Goal: Information Seeking & Learning: Check status

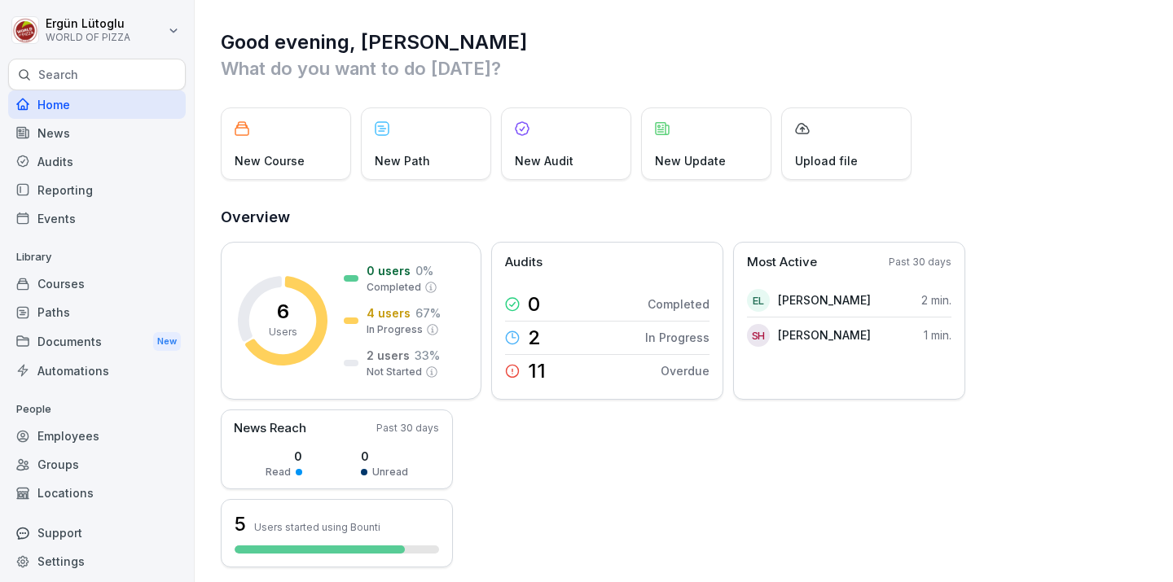
scroll to position [7, 0]
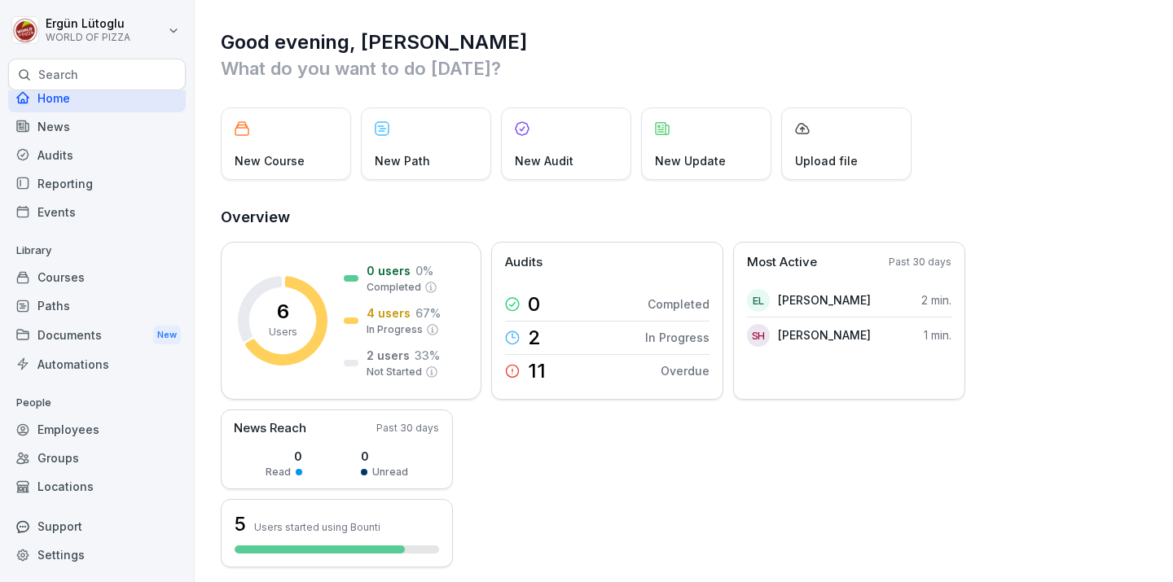
click at [140, 333] on div "Documents New" at bounding box center [97, 335] width 178 height 30
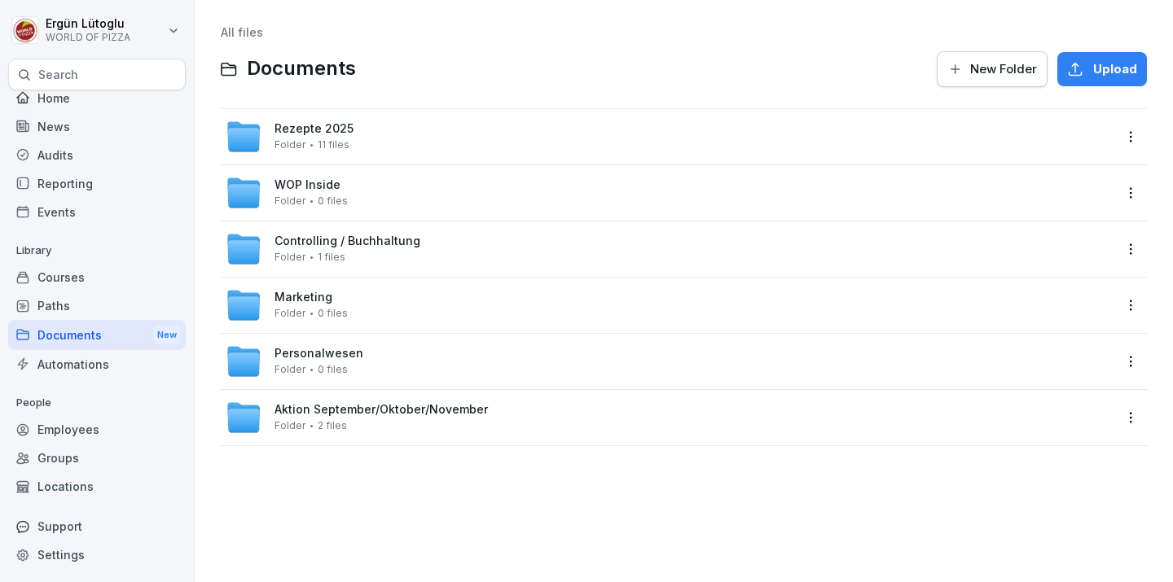
click at [358, 351] on div "Personalwesen Folder 0 files" at bounding box center [669, 362] width 887 height 36
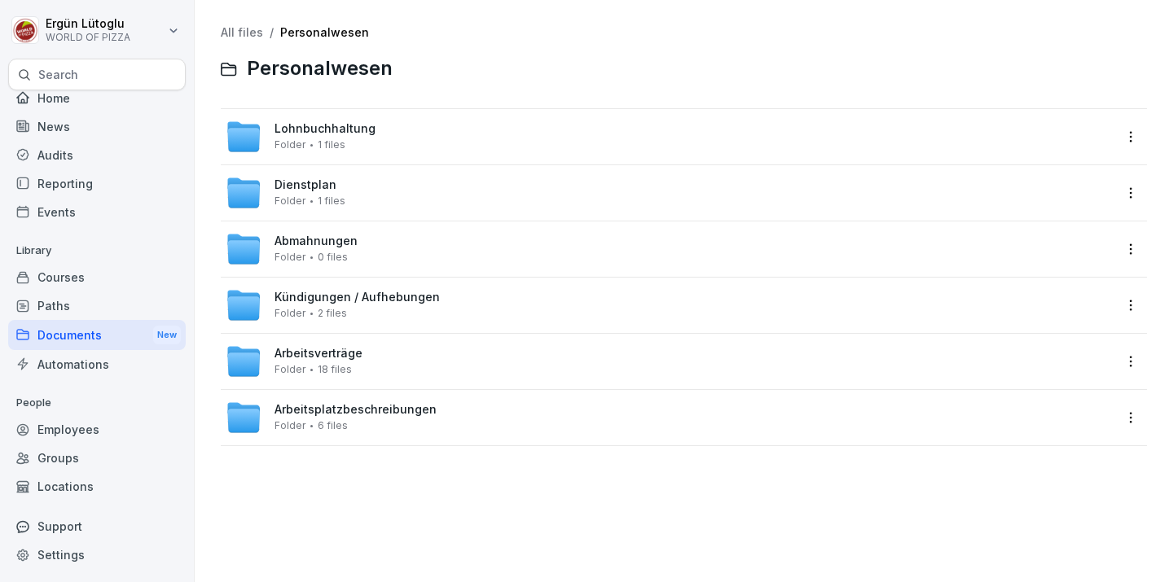
click at [358, 351] on span "Arbeitsverträge" at bounding box center [318, 354] width 88 height 14
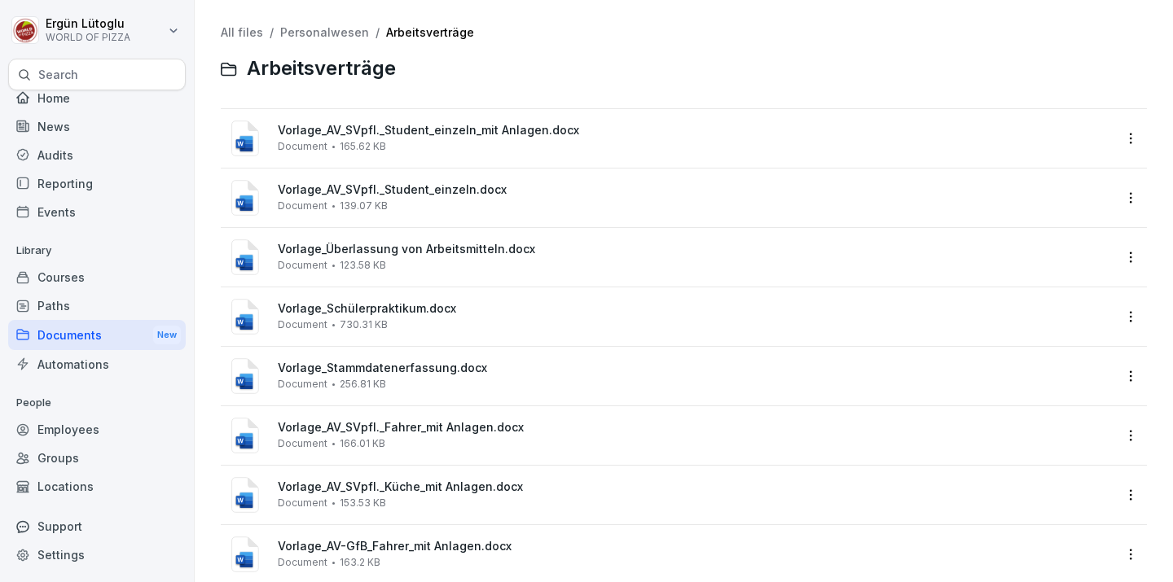
click at [358, 351] on div "Vorlage_Stammdatenerfassung.docx Document 256.81 KB" at bounding box center [684, 376] width 926 height 59
click at [453, 199] on div "Vorlage_AV_SVpfl._Student_einzeln.docx Document 139.07 KB" at bounding box center [695, 197] width 835 height 29
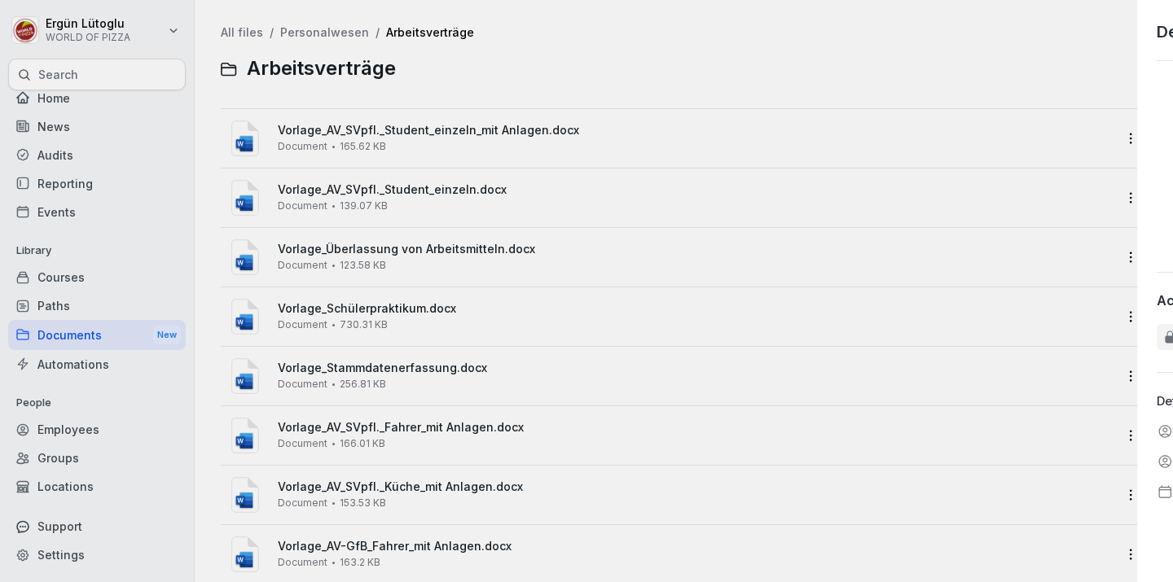
click at [453, 199] on div at bounding box center [586, 291] width 1173 height 582
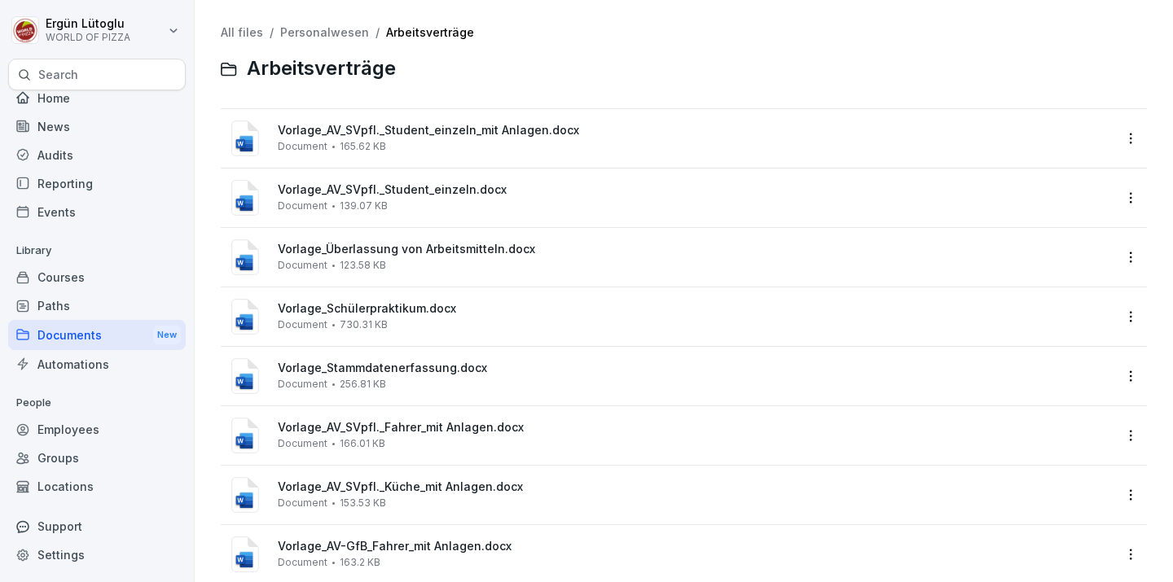
click at [444, 190] on span "Vorlage_AV_SVpfl._Student_einzeln.docx" at bounding box center [695, 190] width 835 height 14
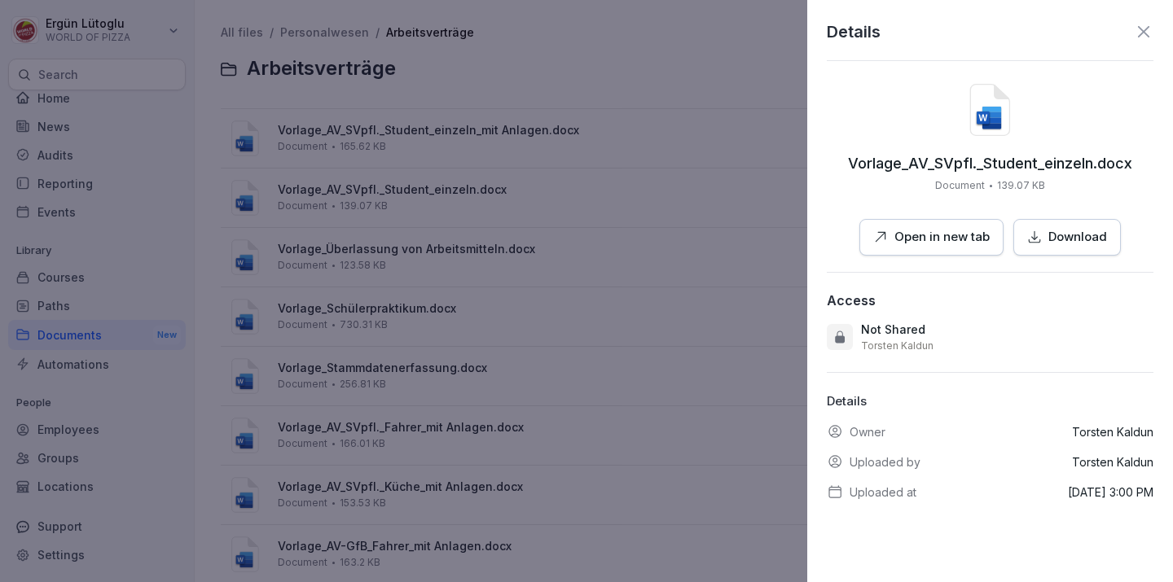
click at [608, 310] on div at bounding box center [586, 291] width 1173 height 582
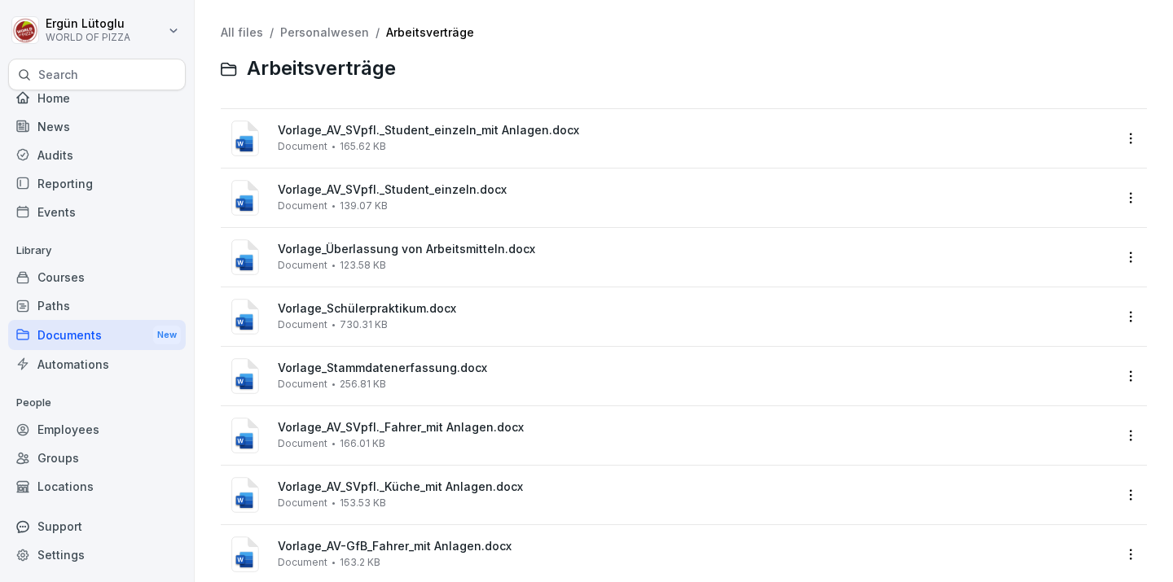
click at [494, 137] on span "Vorlage_AV_SVpfl._Student_einzeln_mit Anlagen.docx" at bounding box center [695, 131] width 835 height 14
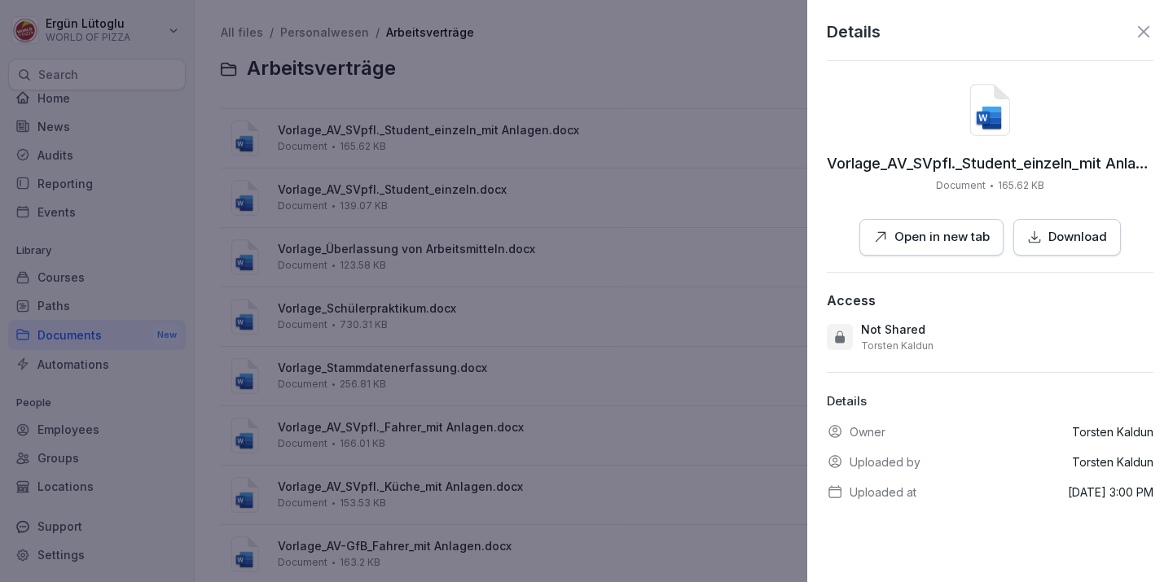
click at [938, 232] on p "Open in new tab" at bounding box center [941, 237] width 95 height 19
click at [1151, 37] on icon at bounding box center [1144, 32] width 20 height 20
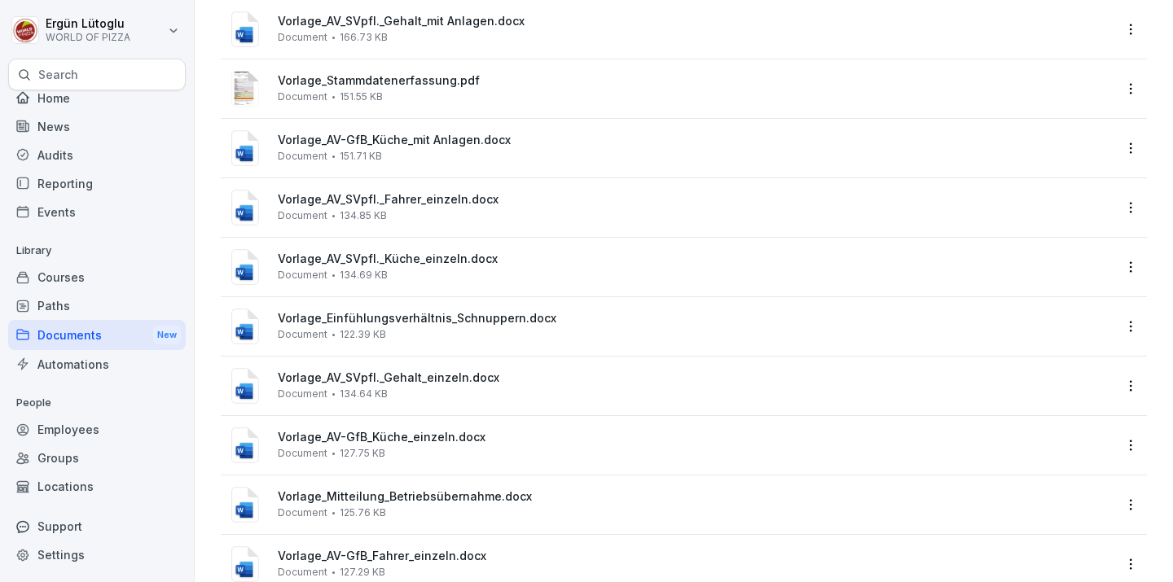
scroll to position [623, 0]
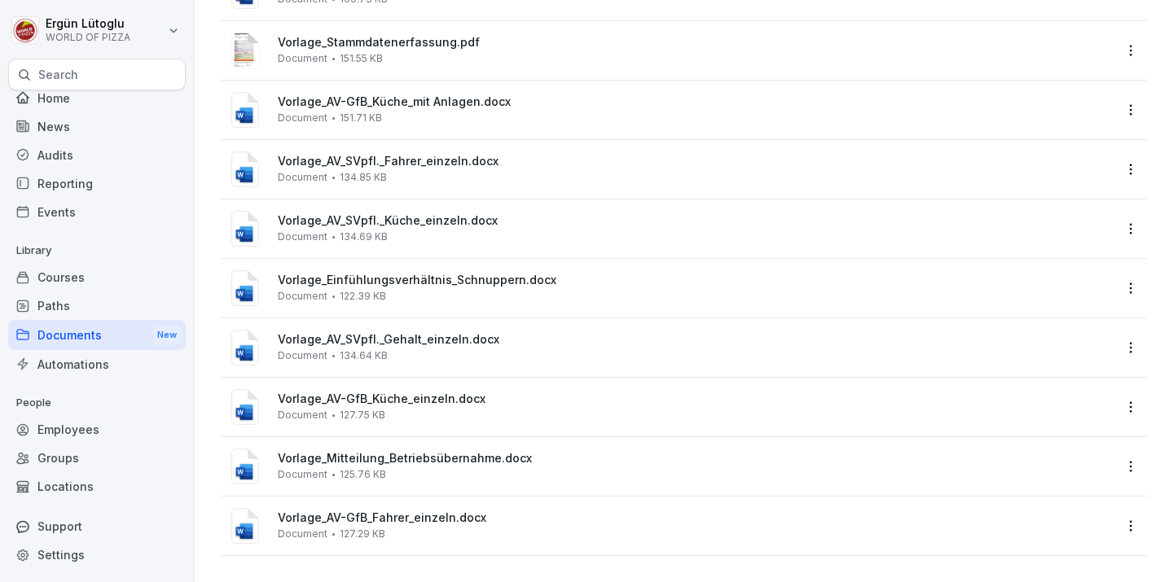
click at [463, 455] on span "Vorlage_Mitteilung_Betriebsübernahme.docx" at bounding box center [695, 459] width 835 height 14
click at [463, 455] on div at bounding box center [586, 291] width 1173 height 582
click at [473, 468] on div "Vorlage_Mitteilung_Betriebsübernahme.docx Document 125.76 KB" at bounding box center [695, 466] width 835 height 29
click at [473, 468] on div at bounding box center [586, 291] width 1173 height 582
click at [473, 468] on div "Vorlage_Mitteilung_Betriebsübernahme.docx Document 125.76 KB" at bounding box center [695, 466] width 835 height 29
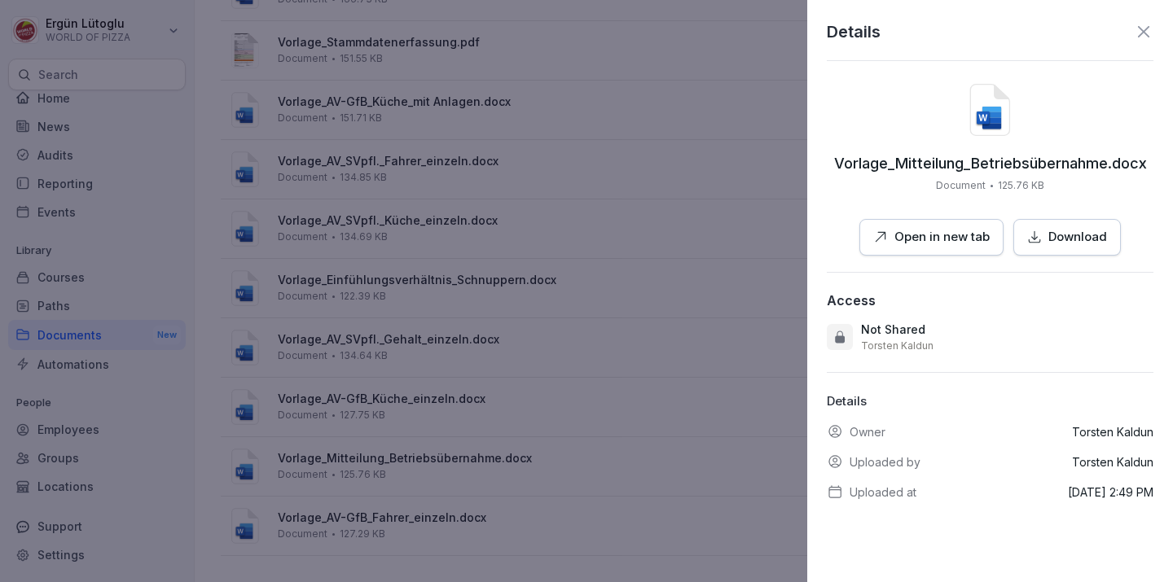
click at [930, 211] on div "Vorlage_Mitteilung_Betriebsübernahme.docx Document 125.76 KB Open in new tab Do…" at bounding box center [990, 170] width 327 height 172
click at [948, 244] on p "Open in new tab" at bounding box center [941, 237] width 95 height 19
click at [942, 203] on div "Vorlage_Mitteilung_Betriebsübernahme.docx Document 125.76 KB Open in new tab Do…" at bounding box center [990, 170] width 327 height 172
click at [1150, 32] on icon at bounding box center [1144, 32] width 20 height 20
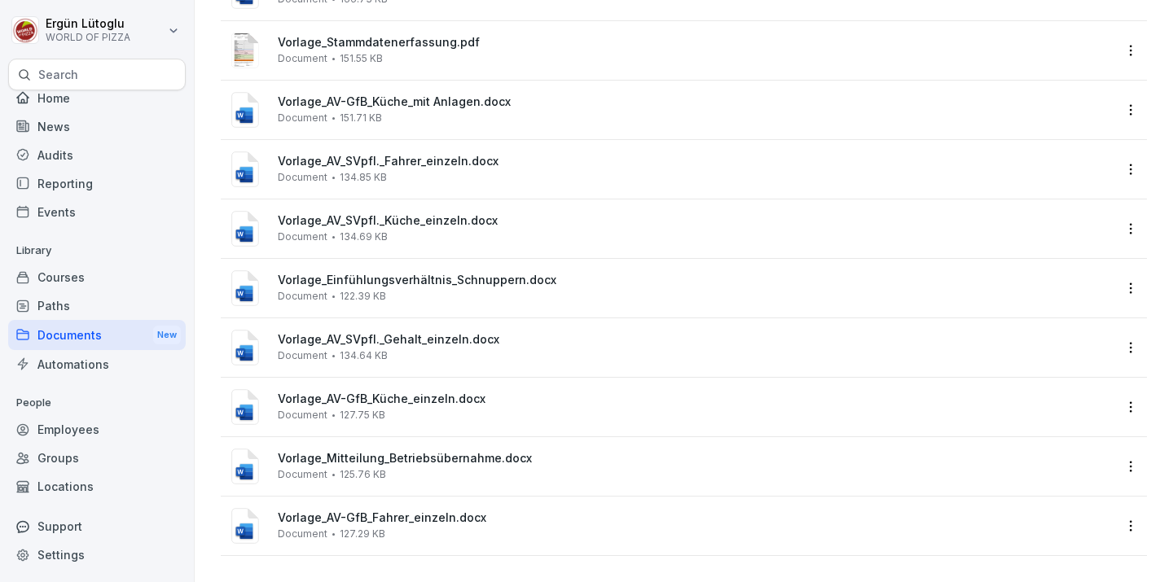
click at [481, 340] on span "Vorlage_AV_SVpfl._Gehalt_einzeln.docx" at bounding box center [695, 340] width 835 height 14
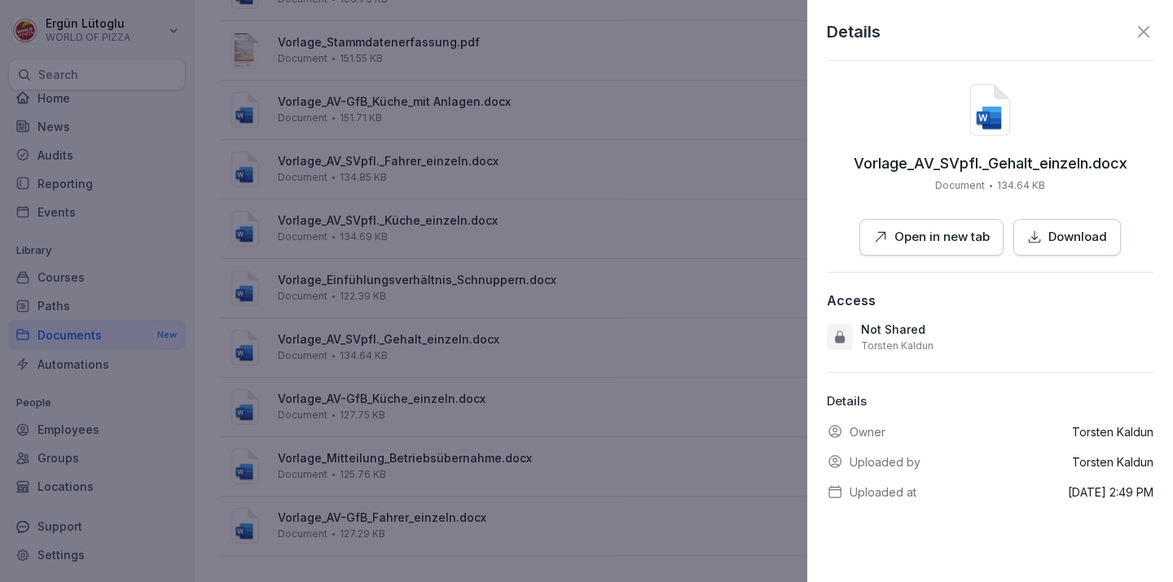
click at [670, 216] on div at bounding box center [586, 291] width 1173 height 582
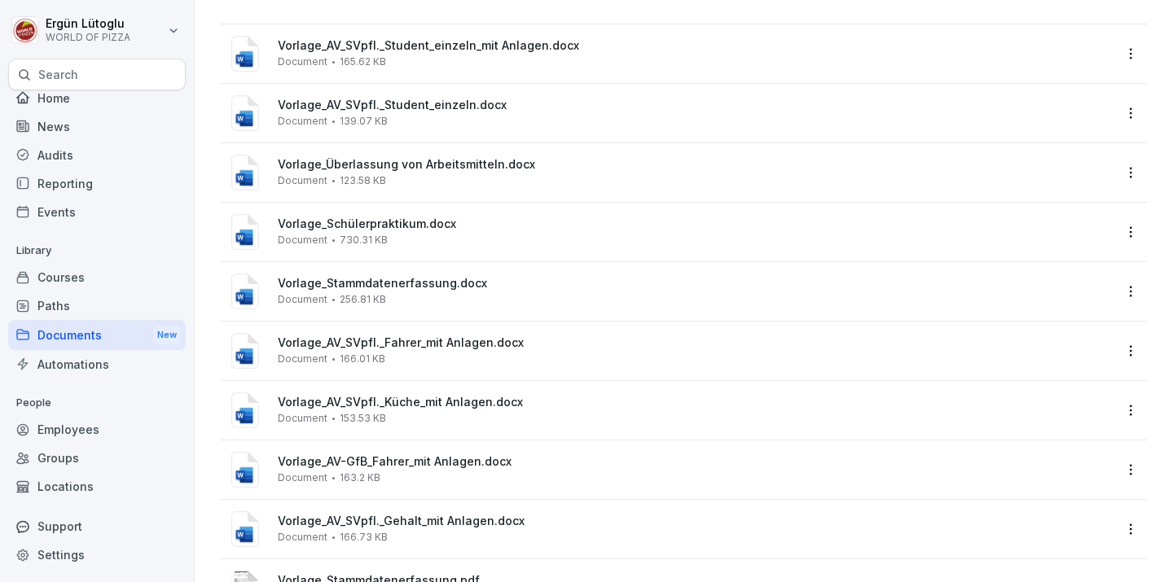
scroll to position [0, 0]
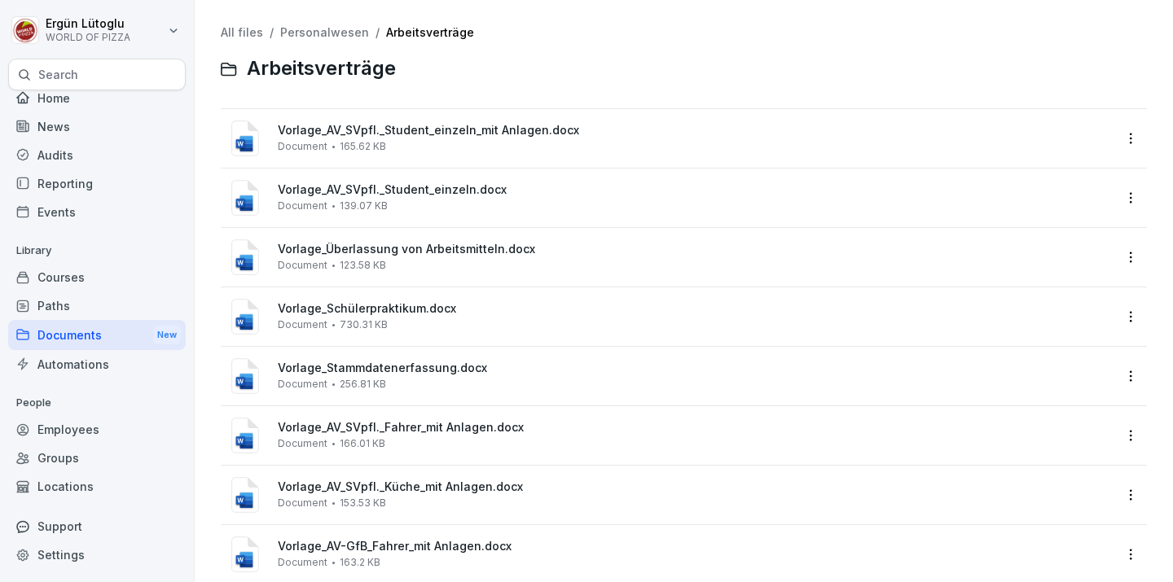
click at [76, 339] on div "Documents New" at bounding box center [97, 335] width 178 height 30
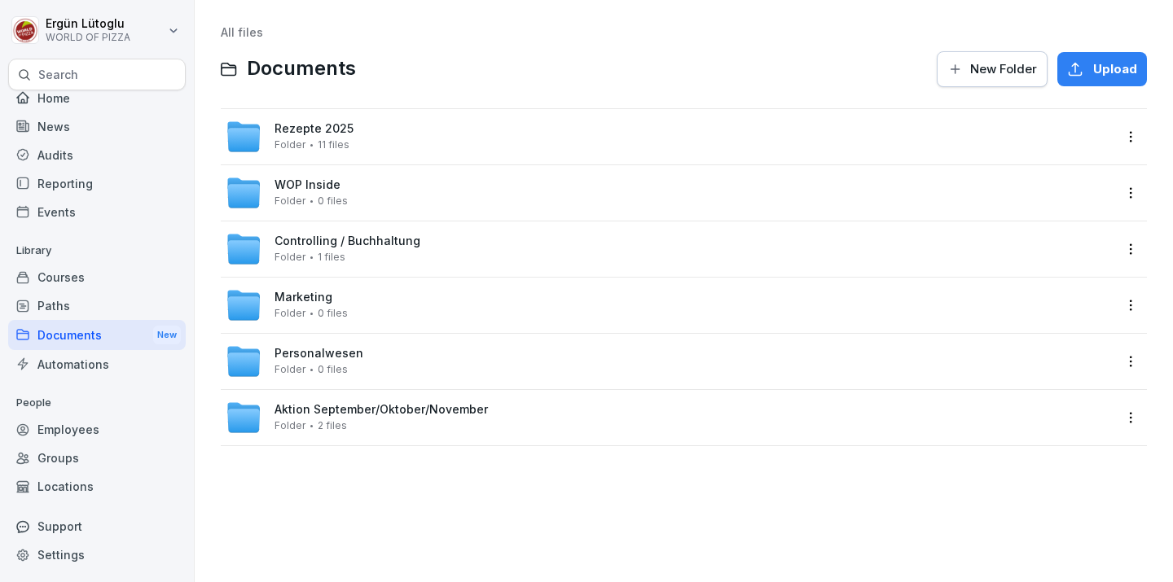
click at [394, 356] on div "Personalwesen Folder 0 files" at bounding box center [669, 362] width 887 height 36
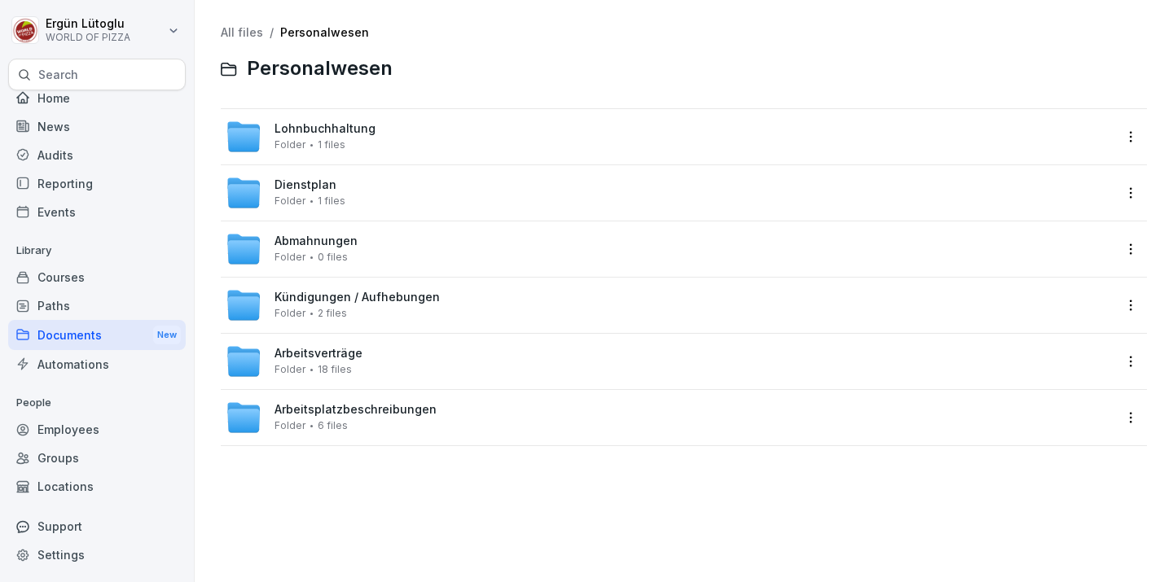
click at [401, 369] on div "Arbeitsverträge Folder 18 files" at bounding box center [669, 362] width 887 height 36
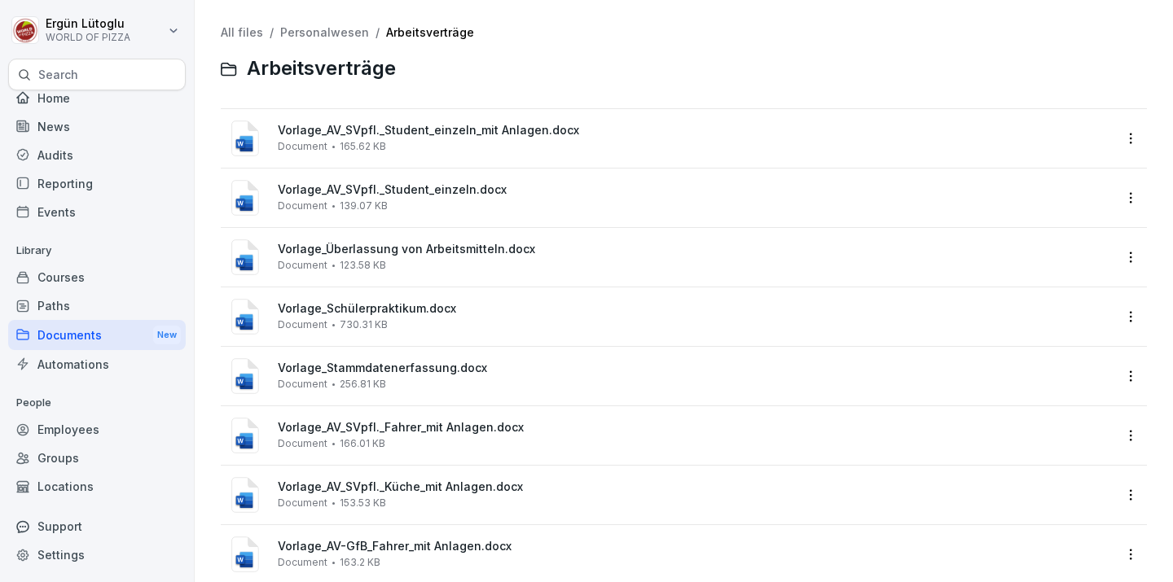
click at [469, 252] on span "Vorlage_Überlassung von Arbeitsmitteln.docx" at bounding box center [695, 250] width 835 height 14
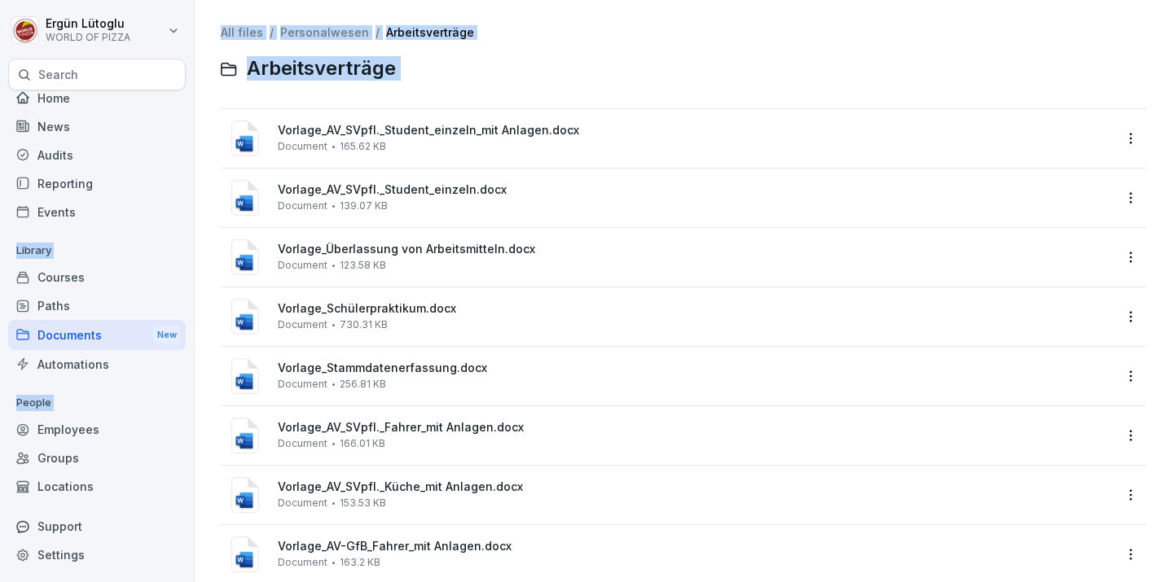
click at [469, 252] on span "Vorlage_Überlassung von Arbeitsmitteln.docx" at bounding box center [695, 250] width 835 height 14
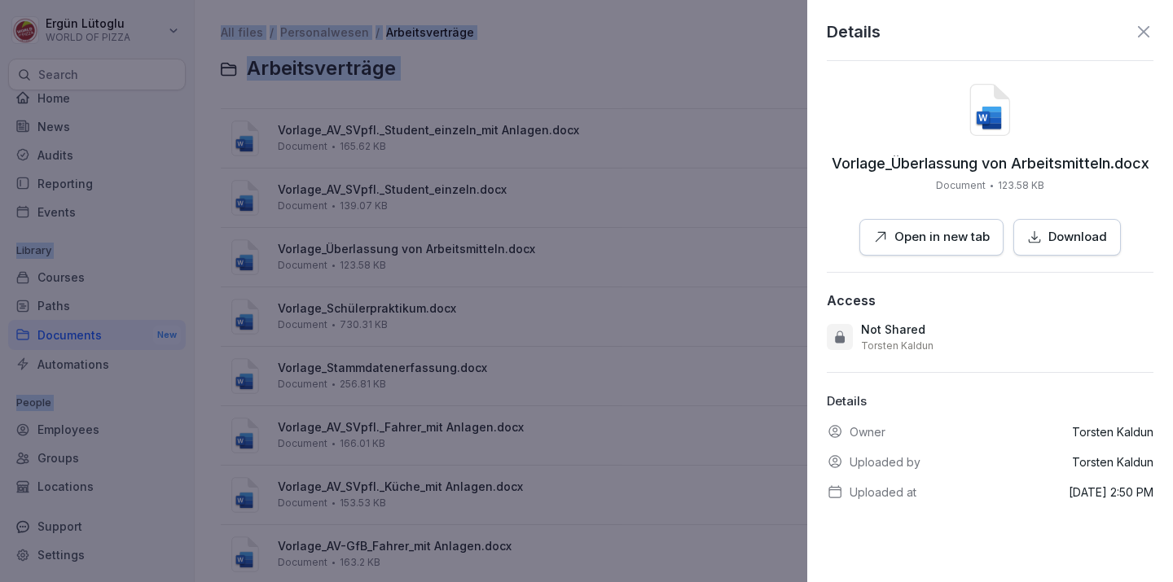
click at [934, 239] on p "Open in new tab" at bounding box center [941, 237] width 95 height 19
click at [1149, 29] on icon at bounding box center [1144, 32] width 20 height 20
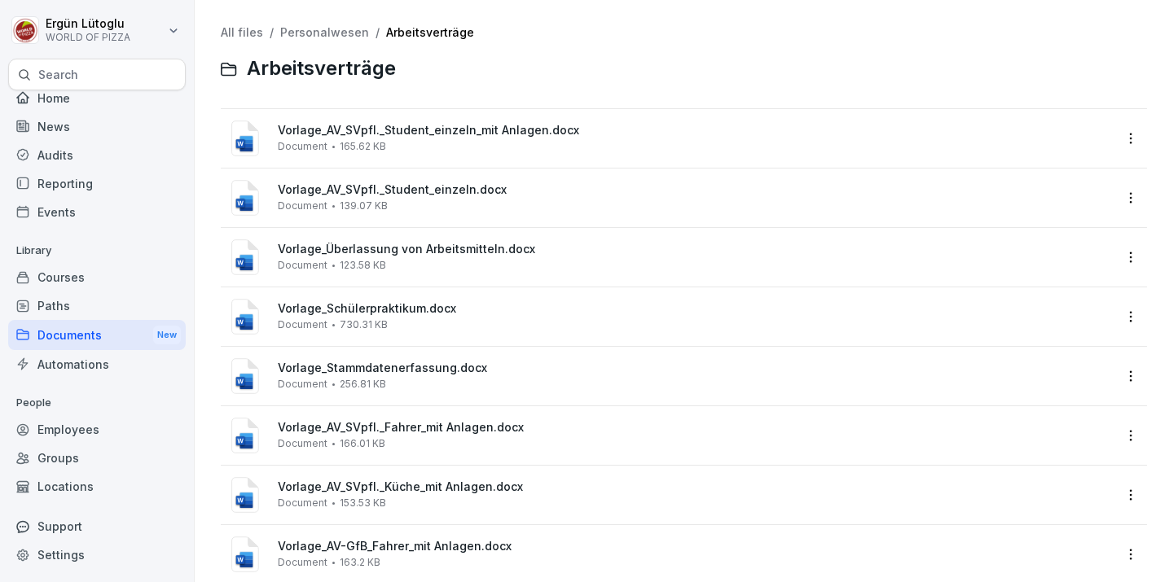
click at [461, 365] on span "Vorlage_Stammdatenerfassung.docx" at bounding box center [695, 369] width 835 height 14
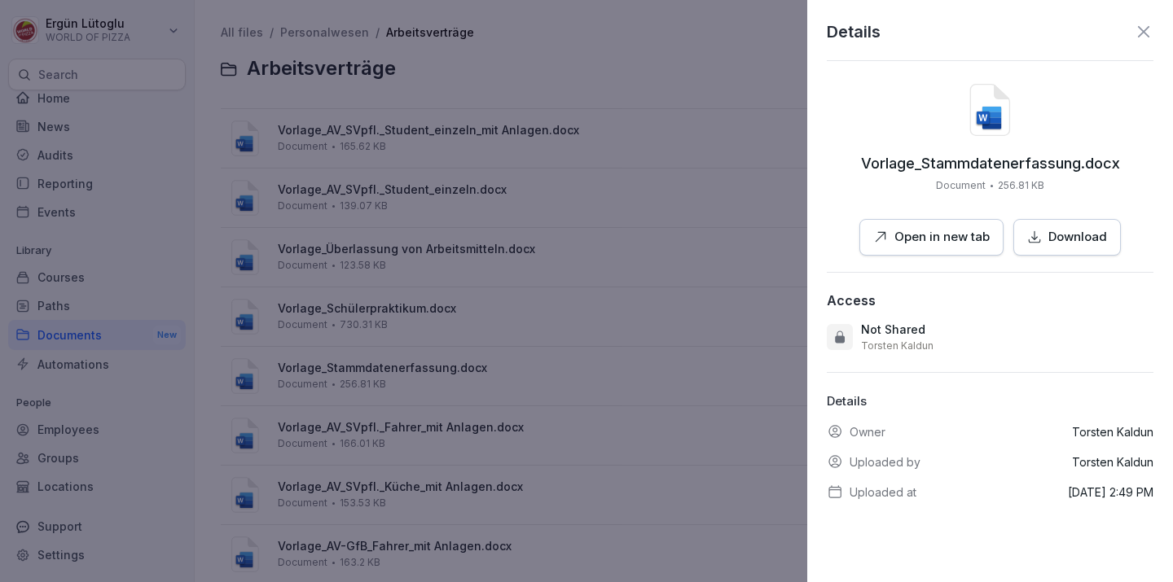
click at [898, 255] on button "Open in new tab" at bounding box center [931, 237] width 144 height 37
click at [685, 195] on div at bounding box center [586, 291] width 1173 height 582
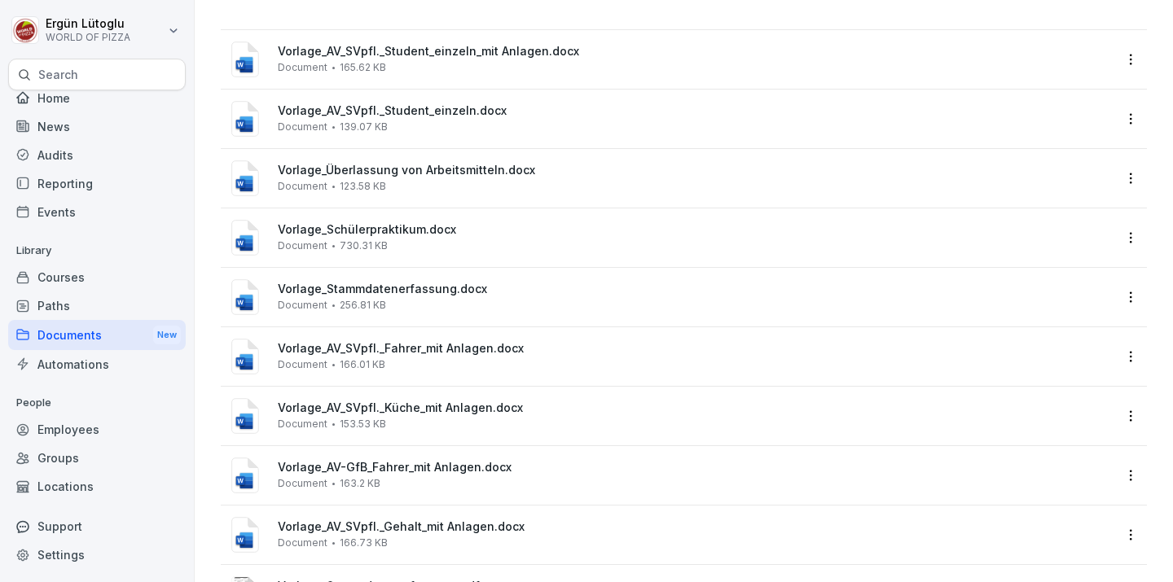
scroll to position [81, 0]
click at [429, 413] on span "Vorlage_AV_SVpfl._Küche_mit Anlagen.docx" at bounding box center [695, 407] width 835 height 14
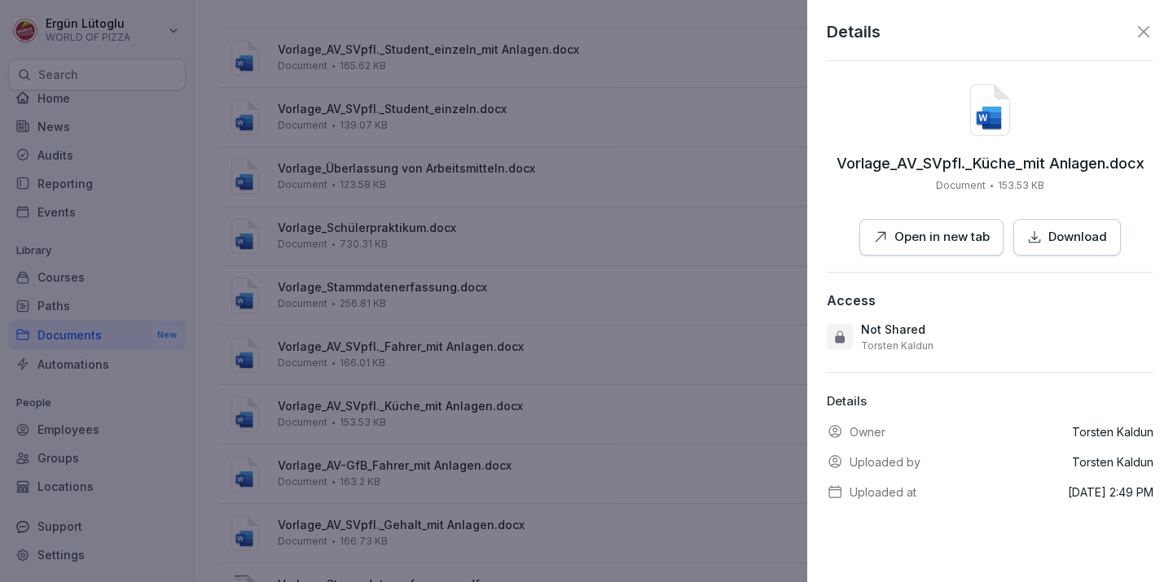
click at [914, 239] on p "Open in new tab" at bounding box center [941, 237] width 95 height 19
click at [1060, 241] on p "Download" at bounding box center [1077, 237] width 59 height 19
click at [598, 200] on div at bounding box center [586, 291] width 1173 height 582
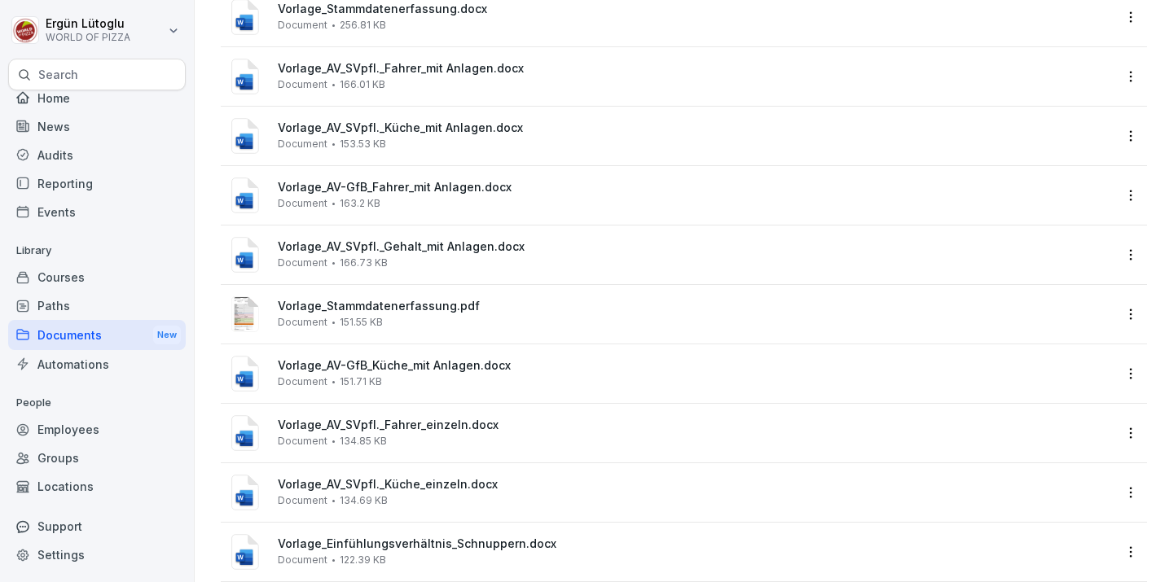
scroll to position [0, 0]
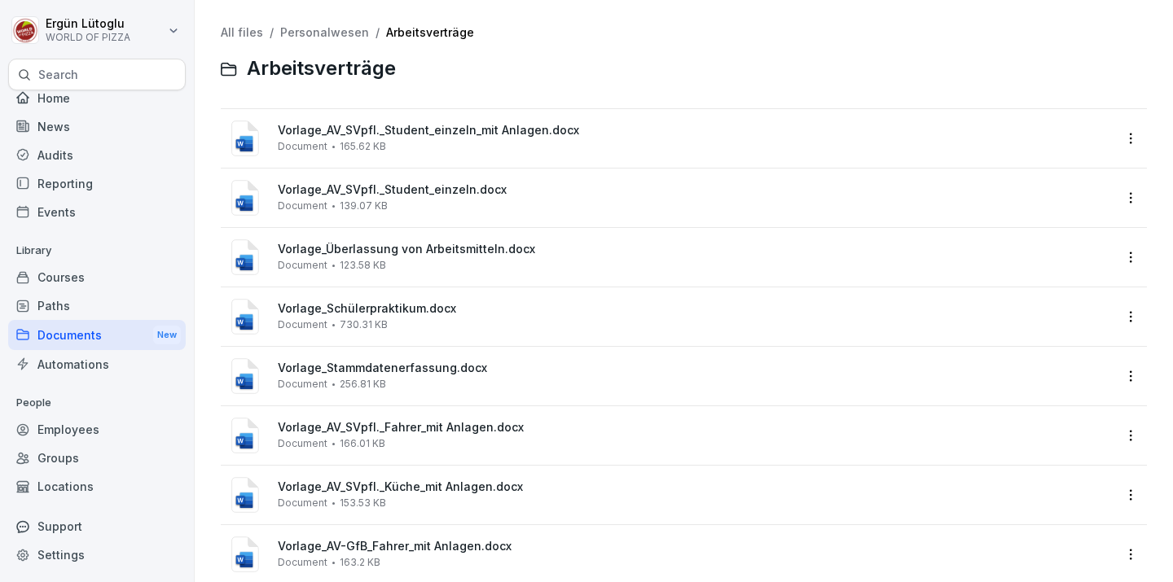
click at [411, 37] on link "Arbeitsverträge" at bounding box center [430, 32] width 88 height 14
click at [353, 34] on link "Personalwesen" at bounding box center [324, 32] width 89 height 14
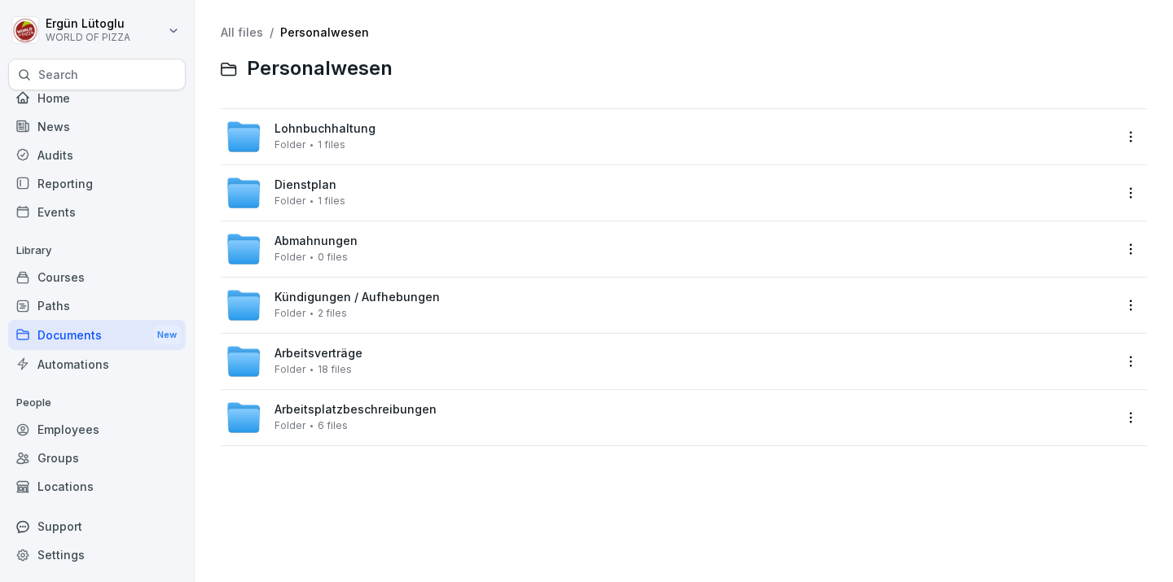
click at [388, 149] on div "Lohnbuchhaltung Folder 1 files" at bounding box center [669, 137] width 887 height 36
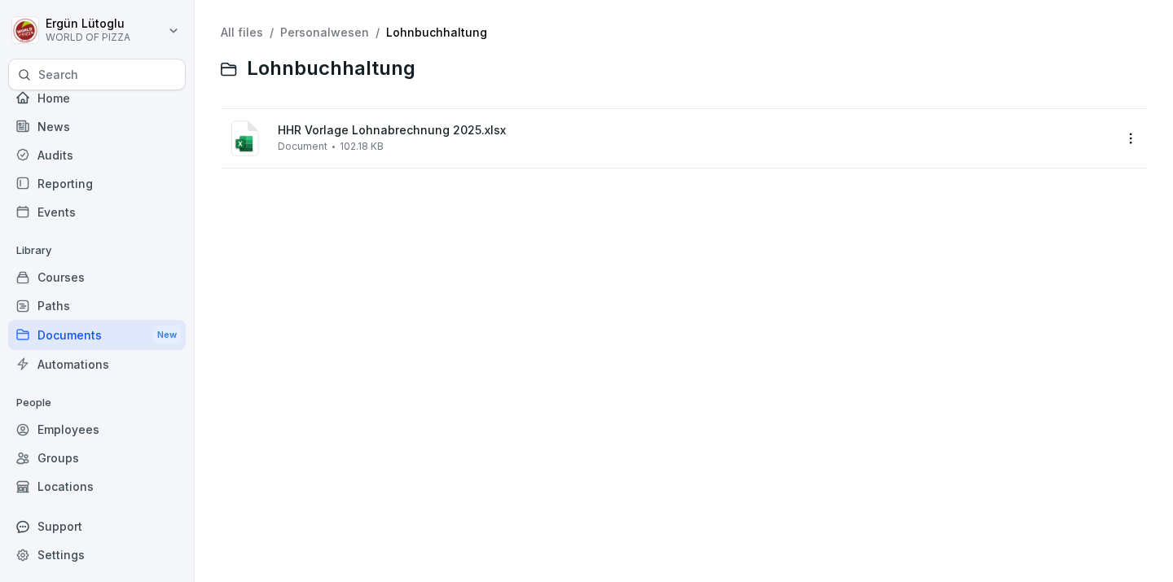
click at [340, 42] on div "All files / Personalwesen / Lohnbuchhaltung Lohnbuchhaltung" at bounding box center [684, 57] width 926 height 63
click at [336, 39] on div "All files / Personalwesen / Lohnbuchhaltung Lohnbuchhaltung" at bounding box center [684, 57] width 926 height 63
click at [361, 37] on div "All files / Personalwesen / Lohnbuchhaltung" at bounding box center [684, 33] width 926 height 14
click at [439, 50] on div at bounding box center [786, 69] width 722 height 39
click at [419, 34] on link "Lohnbuchhaltung" at bounding box center [436, 32] width 101 height 14
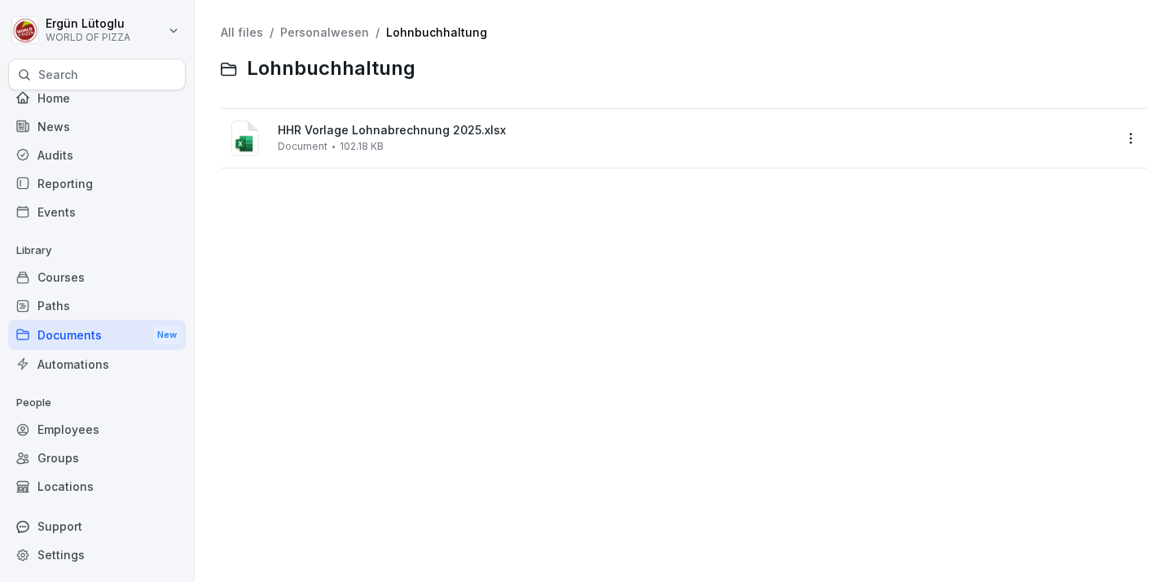
click at [332, 34] on link "Personalwesen" at bounding box center [324, 32] width 89 height 14
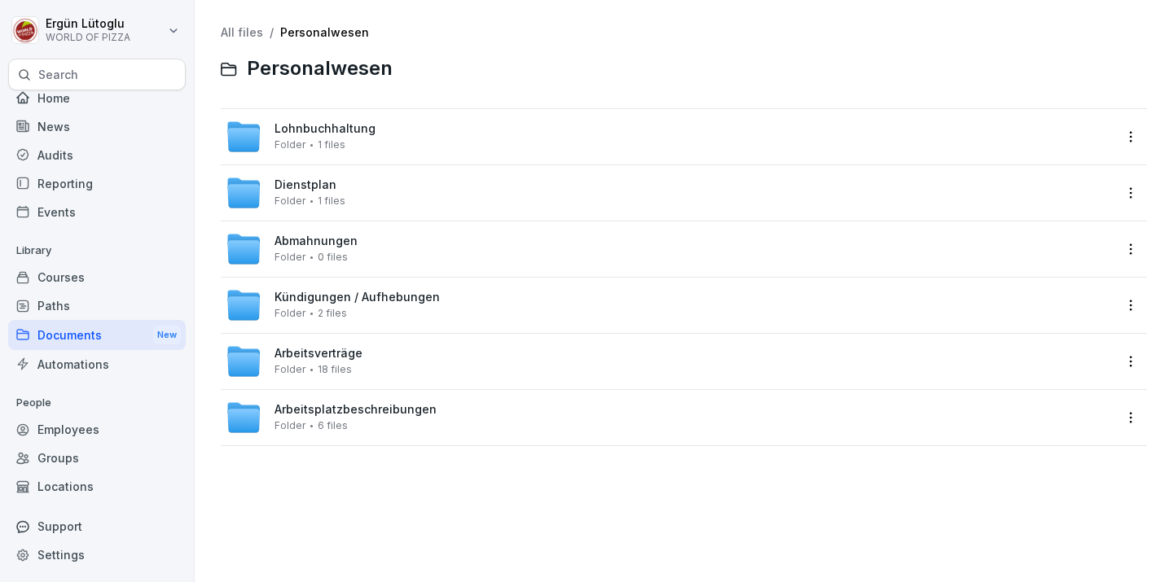
click at [402, 310] on div "Kündigungen / Aufhebungen Folder 2 files" at bounding box center [356, 305] width 165 height 29
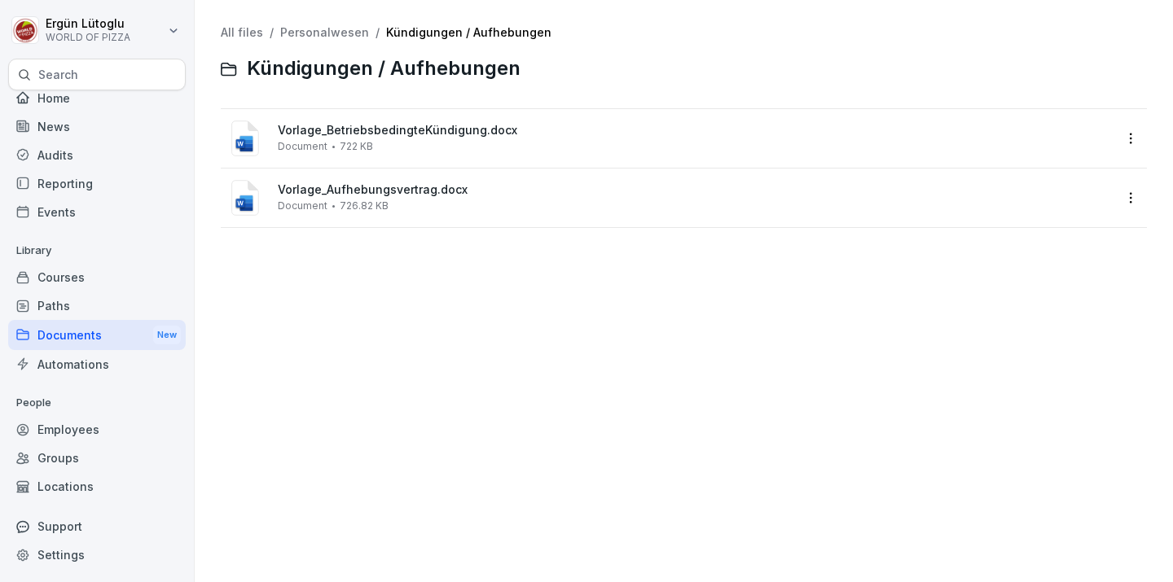
click at [402, 42] on div "All files / Personalwesen / Kündigungen / Aufhebungen Kündigungen / Aufhebungen" at bounding box center [684, 57] width 926 height 63
click at [404, 40] on div "All files / Personalwesen / Kündigungen / Aufhebungen Kündigungen / Aufhebungen" at bounding box center [684, 57] width 926 height 63
click at [347, 40] on div "All files / Personalwesen / Kündigungen / Aufhebungen Kündigungen / Aufhebungen" at bounding box center [684, 57] width 926 height 63
click at [341, 29] on link "Personalwesen" at bounding box center [324, 32] width 89 height 14
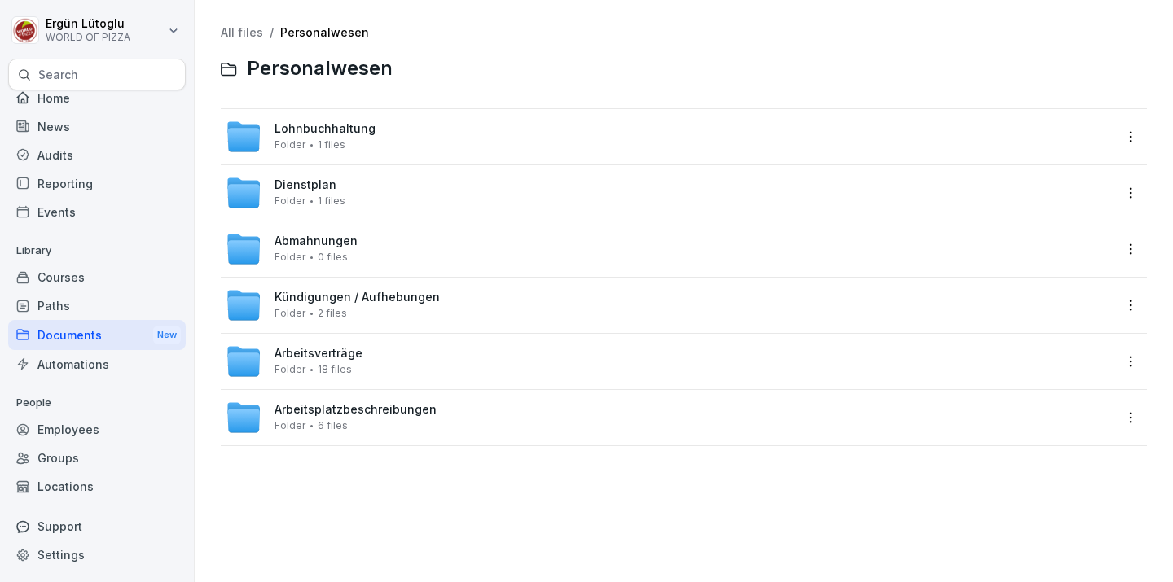
click at [393, 428] on div "Arbeitsplatzbeschreibungen Folder 6 files" at bounding box center [355, 417] width 162 height 29
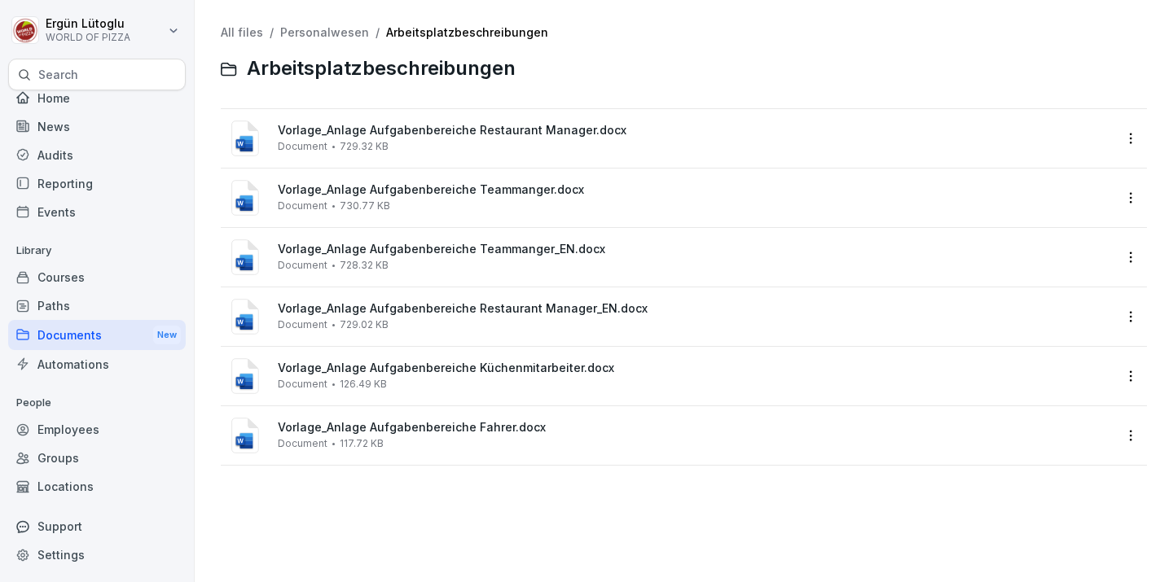
click at [509, 314] on span "Vorlage_Anlage Aufgabenbereiche Restaurant Manager_EN.docx" at bounding box center [695, 309] width 835 height 14
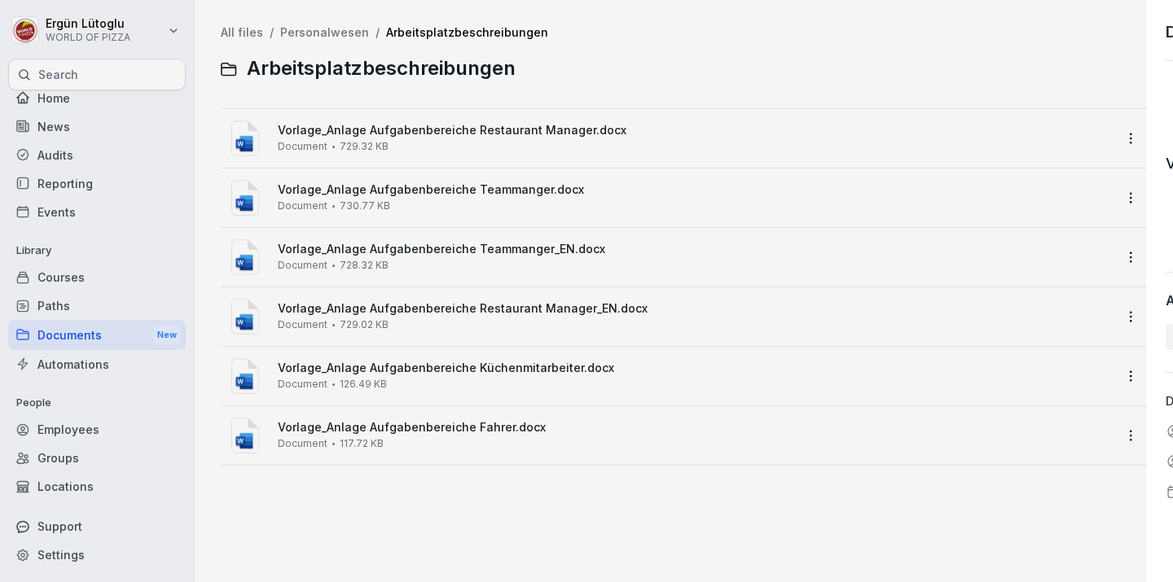
click at [509, 314] on div at bounding box center [586, 291] width 1173 height 582
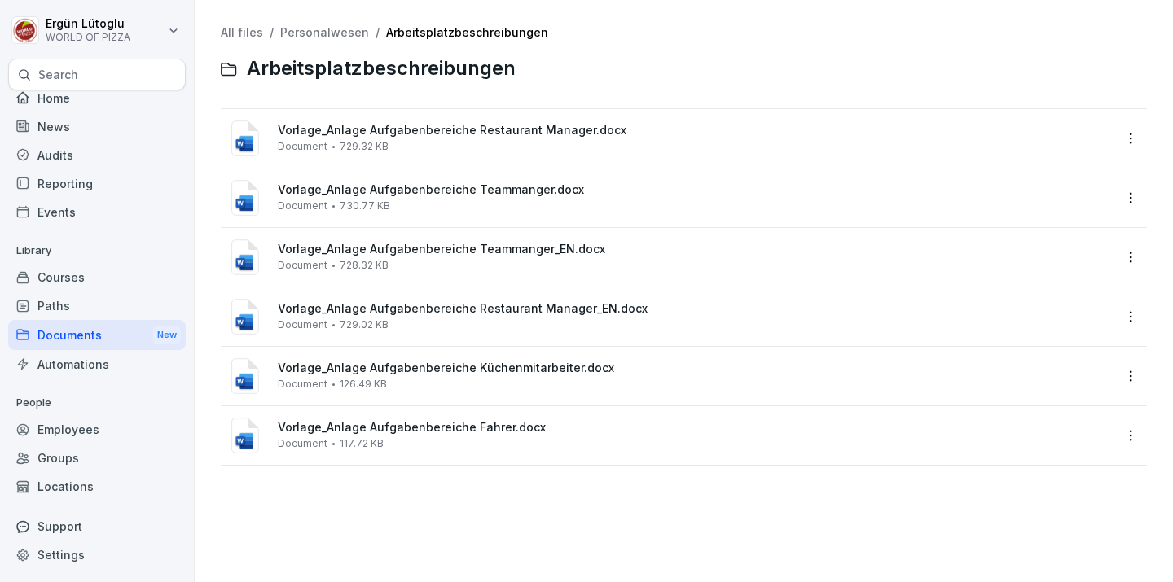
click at [509, 314] on span "Vorlage_Anlage Aufgabenbereiche Restaurant Manager_EN.docx" at bounding box center [695, 309] width 835 height 14
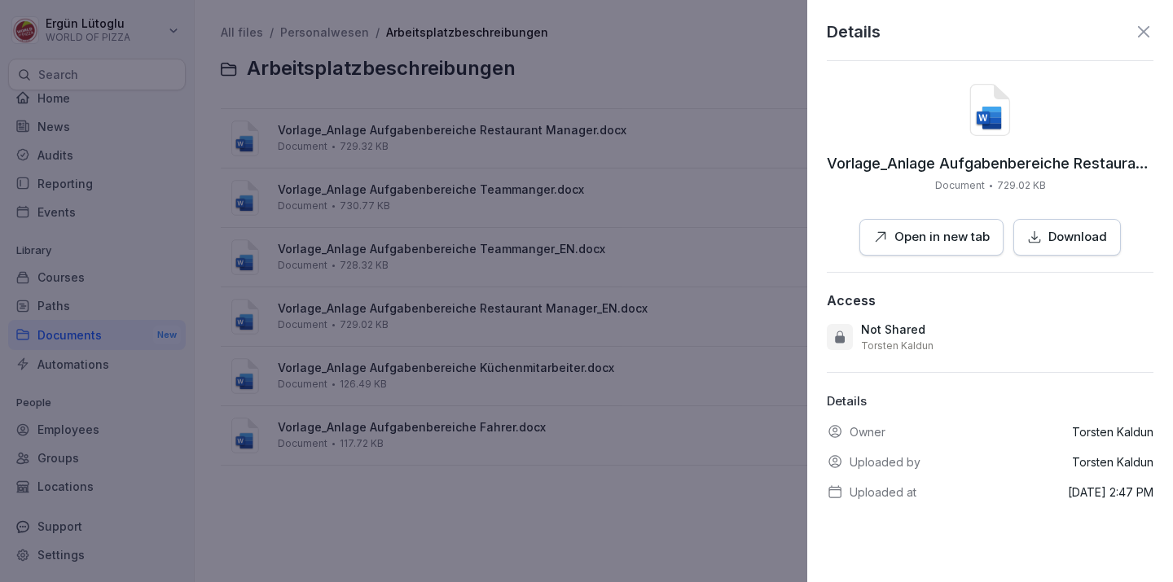
click at [988, 240] on p "Open in new tab" at bounding box center [941, 237] width 95 height 19
click at [1153, 24] on div "Details Vorlage_Anlage Aufgabenbereiche Restaurant Manager_EN.docx Document 729…" at bounding box center [990, 291] width 366 height 582
click at [1152, 24] on icon at bounding box center [1144, 32] width 20 height 20
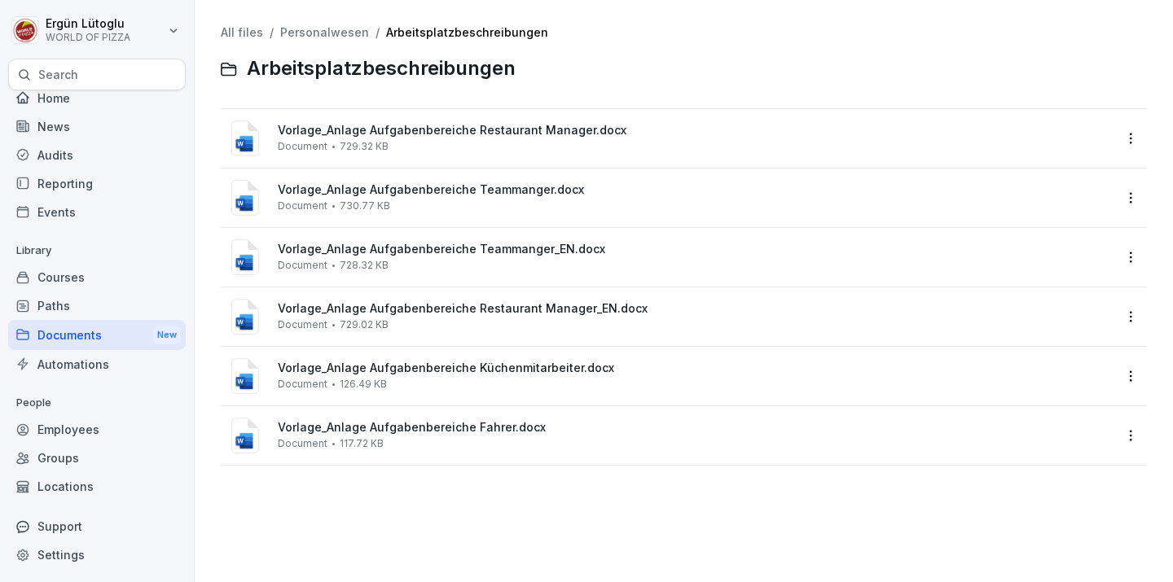
click at [497, 142] on div "Vorlage_Anlage Aufgabenbereiche Restaurant Manager.docx Document 729.32 KB" at bounding box center [695, 138] width 835 height 29
click at [496, 142] on div "Vorlage_Anlage Aufgabenbereiche Restaurant Manager.docx Document 729.32 KB" at bounding box center [695, 138] width 835 height 29
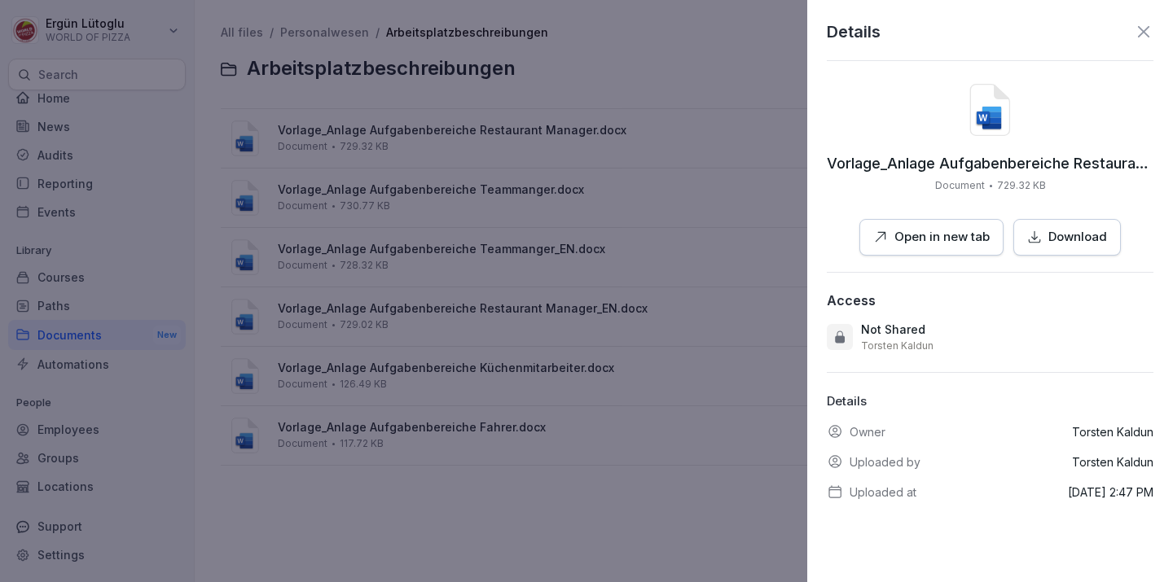
click at [945, 249] on button "Open in new tab" at bounding box center [931, 237] width 144 height 37
click at [1148, 34] on icon at bounding box center [1144, 32] width 20 height 20
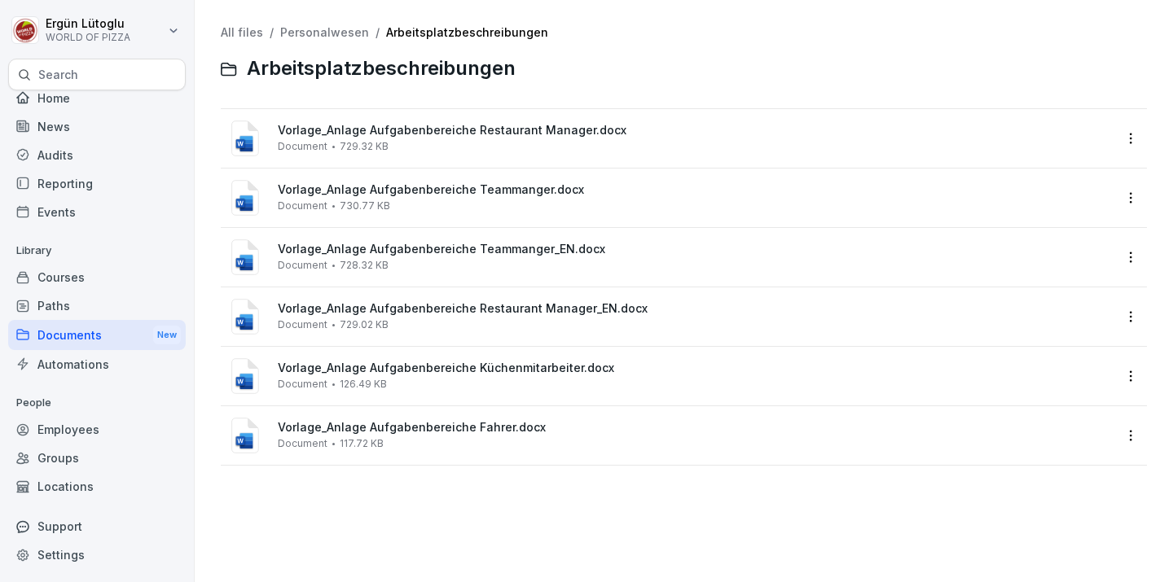
click at [122, 330] on div "Documents New" at bounding box center [97, 335] width 178 height 30
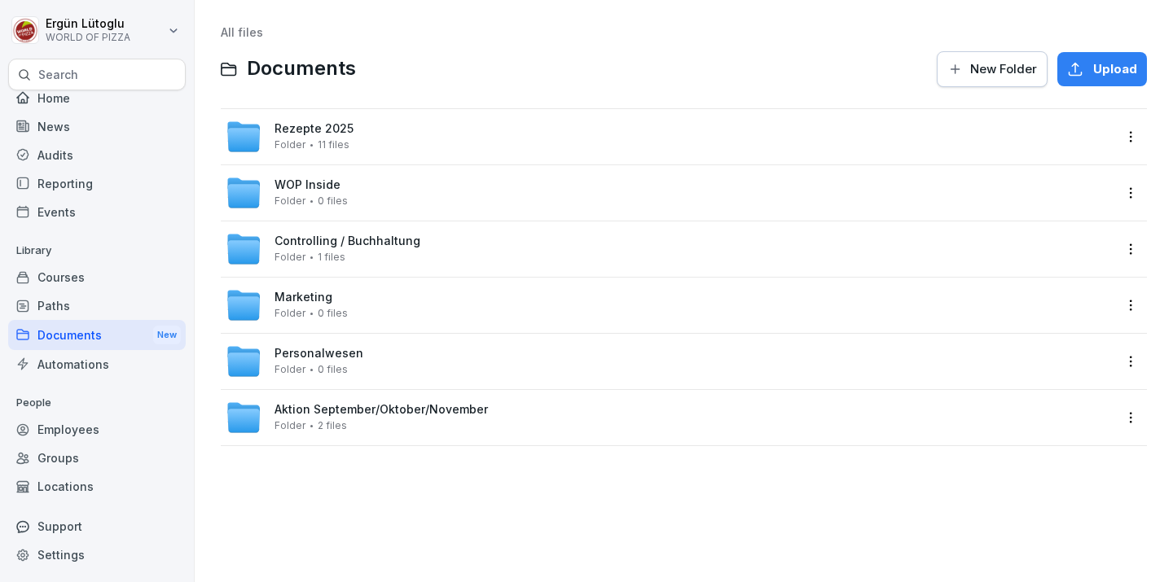
click at [112, 428] on div "Employees" at bounding box center [97, 429] width 178 height 29
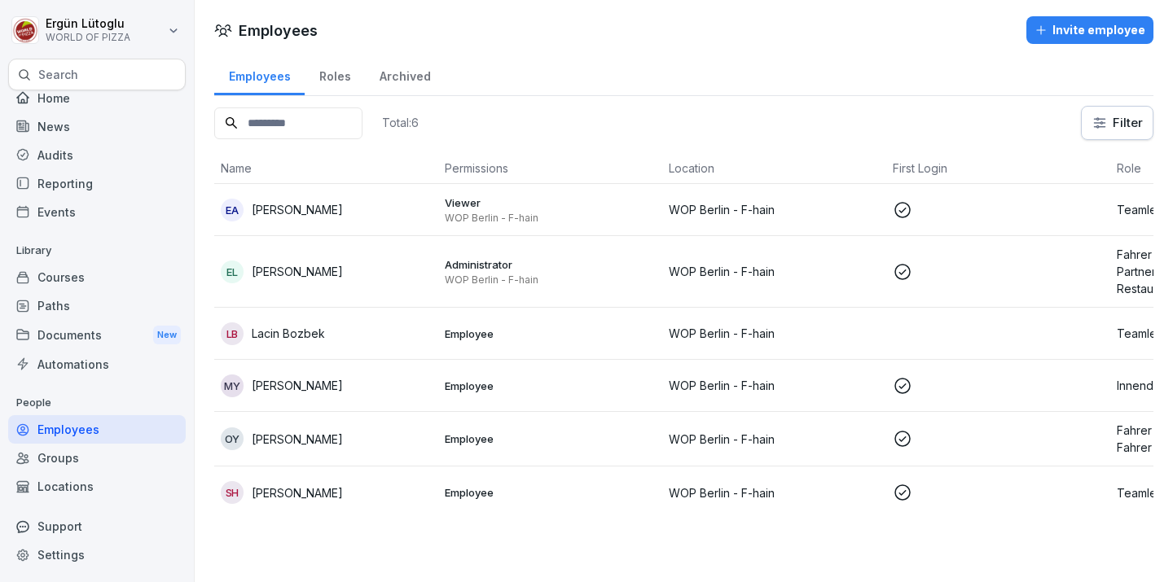
click at [718, 217] on p "WOP Berlin - F-hain" at bounding box center [774, 209] width 211 height 17
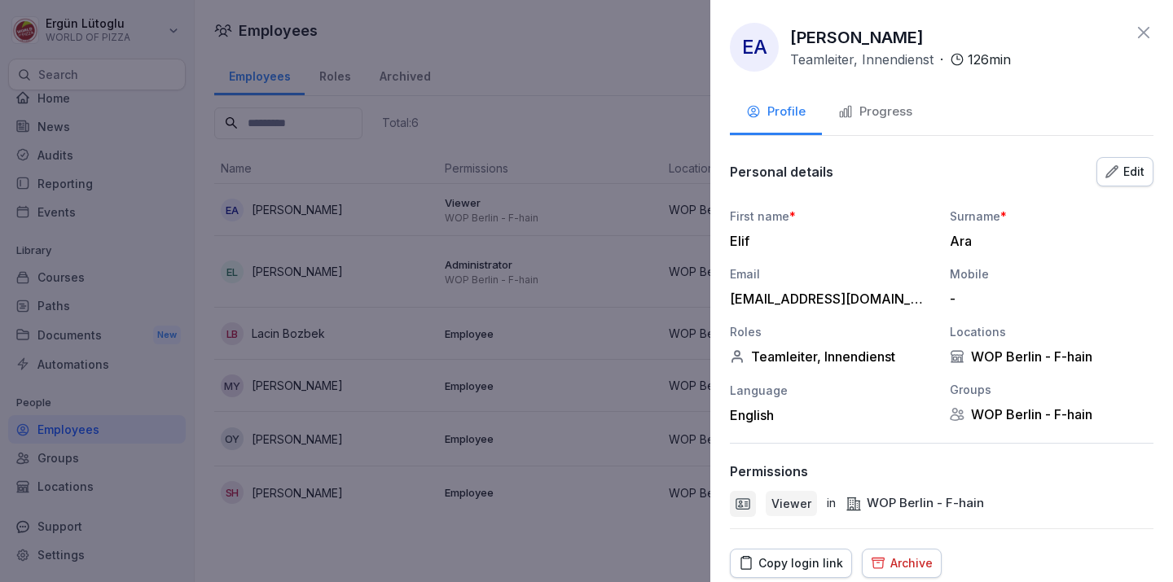
click at [894, 561] on div "Archive" at bounding box center [902, 564] width 62 height 18
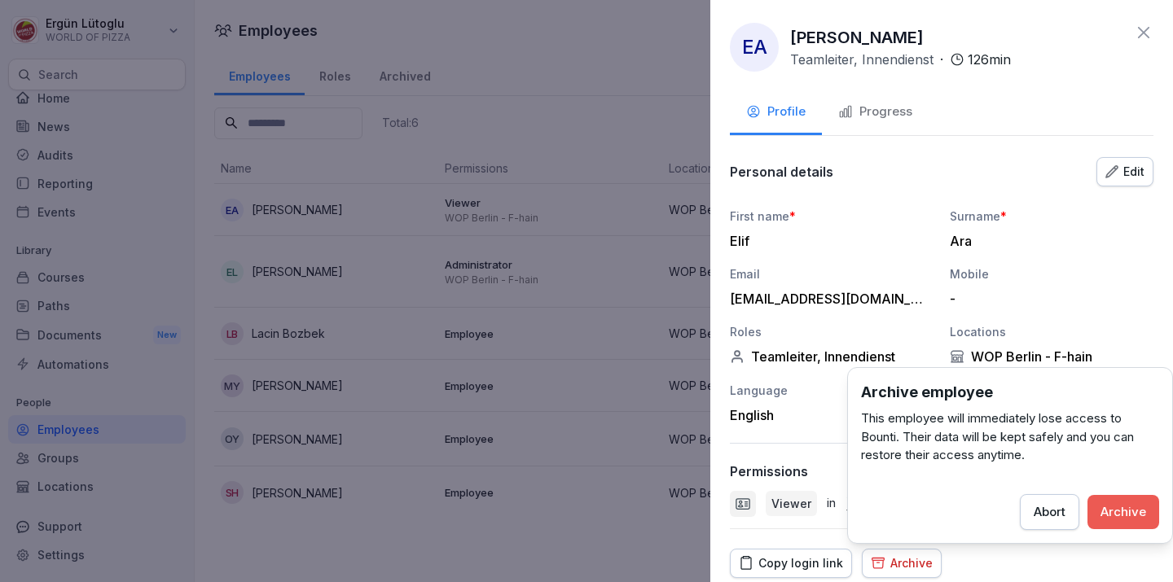
click at [1126, 515] on div "Archive" at bounding box center [1123, 512] width 46 height 18
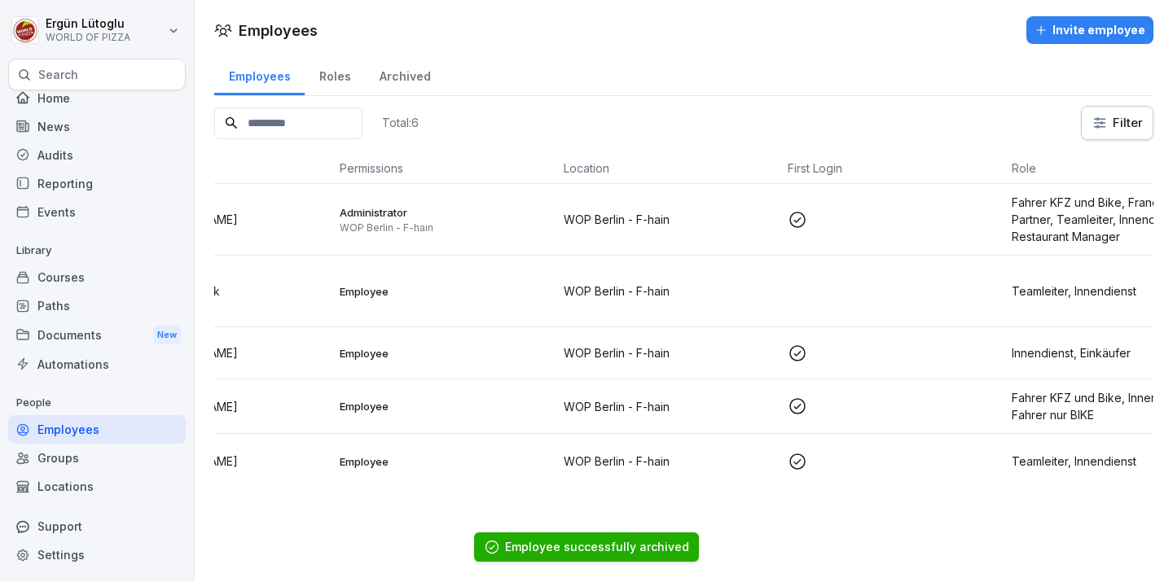
scroll to position [0, 181]
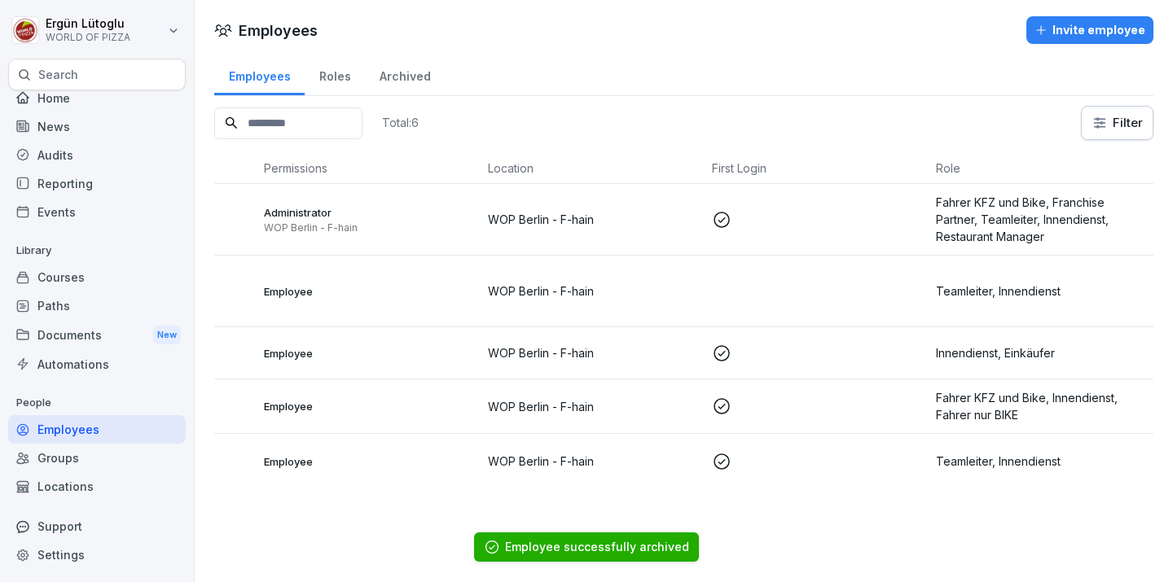
click at [411, 77] on div "Archived" at bounding box center [405, 75] width 80 height 42
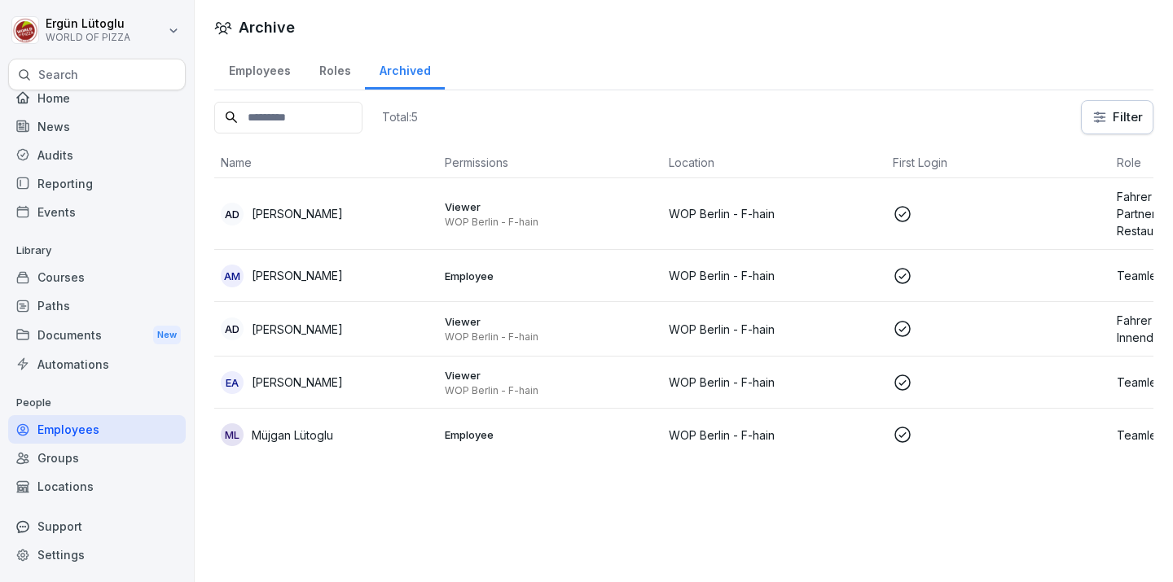
click at [273, 77] on div "Employees" at bounding box center [259, 69] width 90 height 42
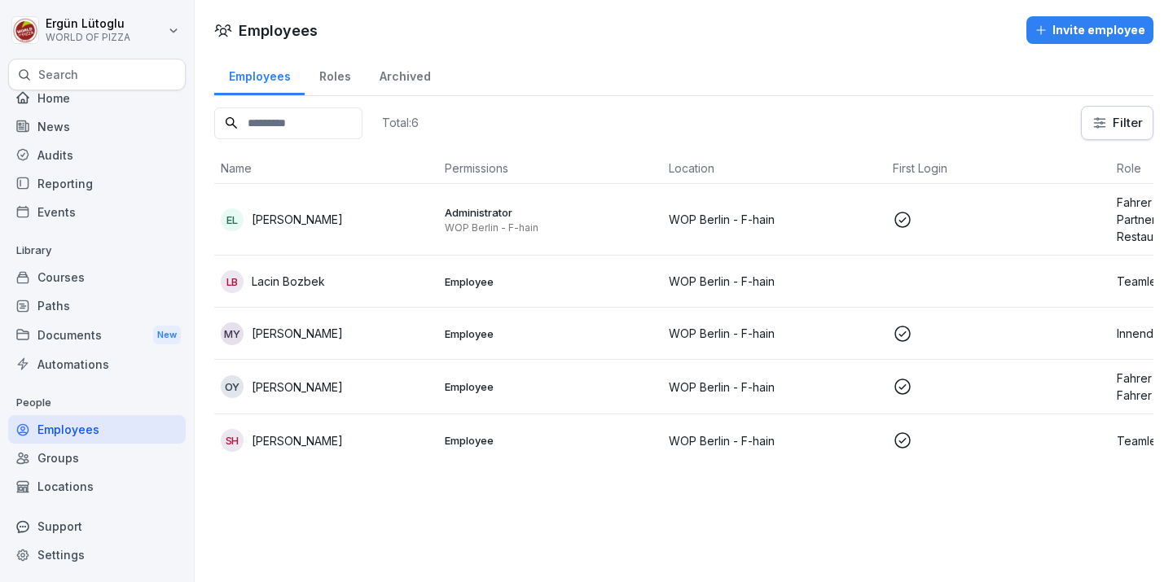
click at [644, 330] on p "Employee" at bounding box center [550, 334] width 211 height 15
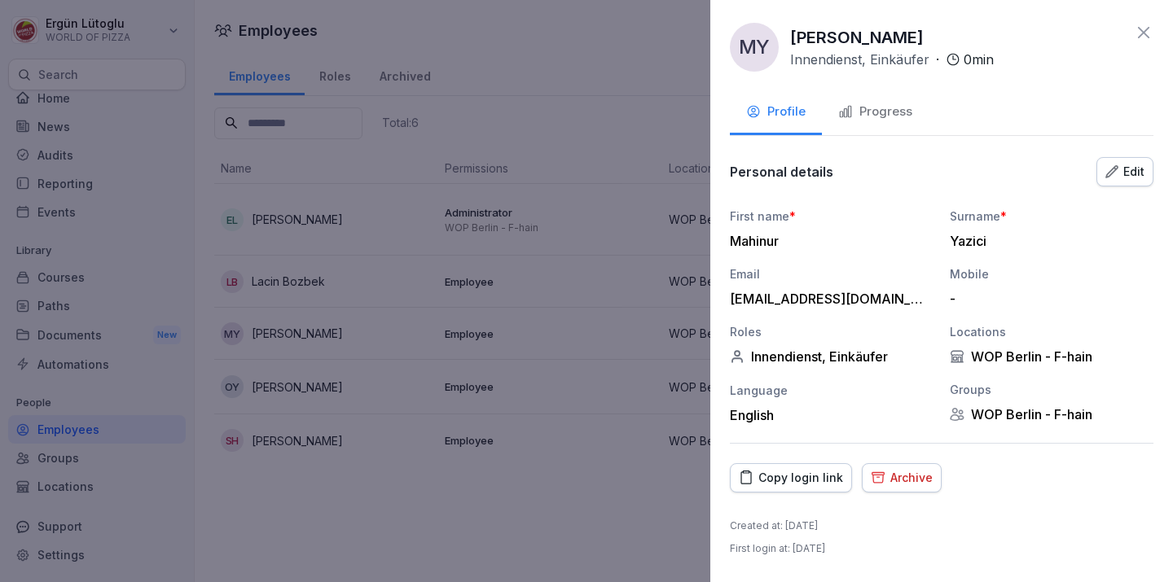
click at [894, 128] on button "Progress" at bounding box center [875, 113] width 107 height 44
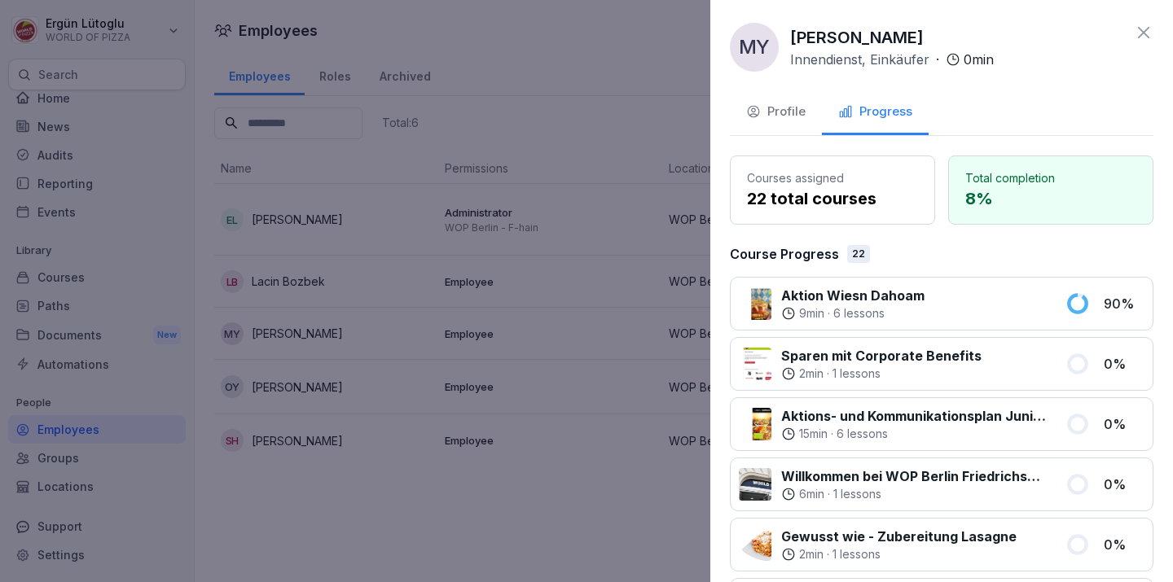
click at [1150, 30] on icon at bounding box center [1144, 33] width 20 height 20
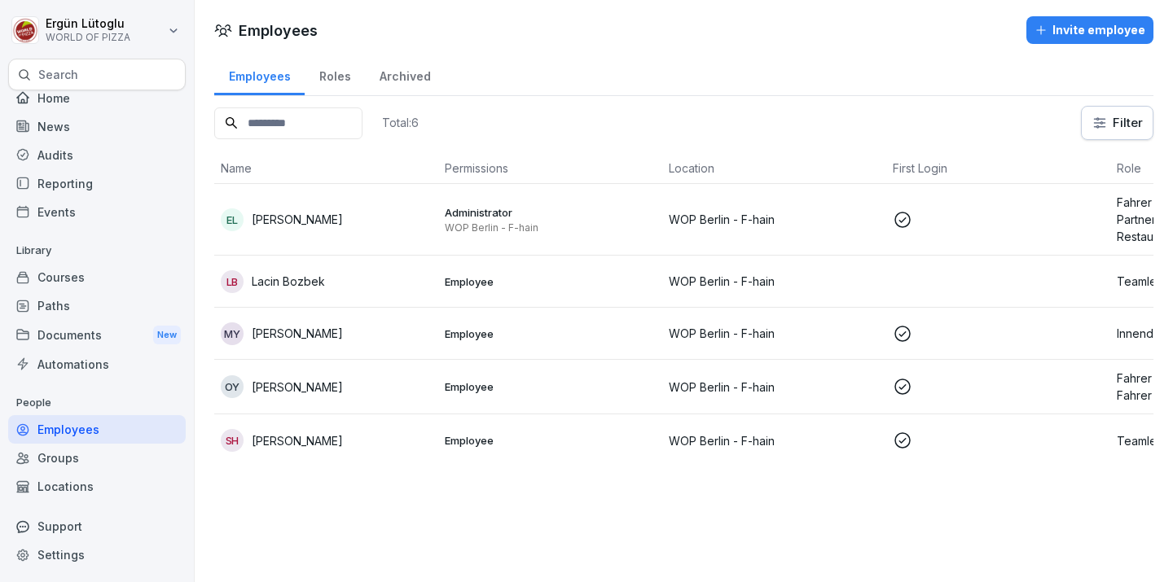
click at [555, 210] on p "Administrator" at bounding box center [550, 212] width 211 height 15
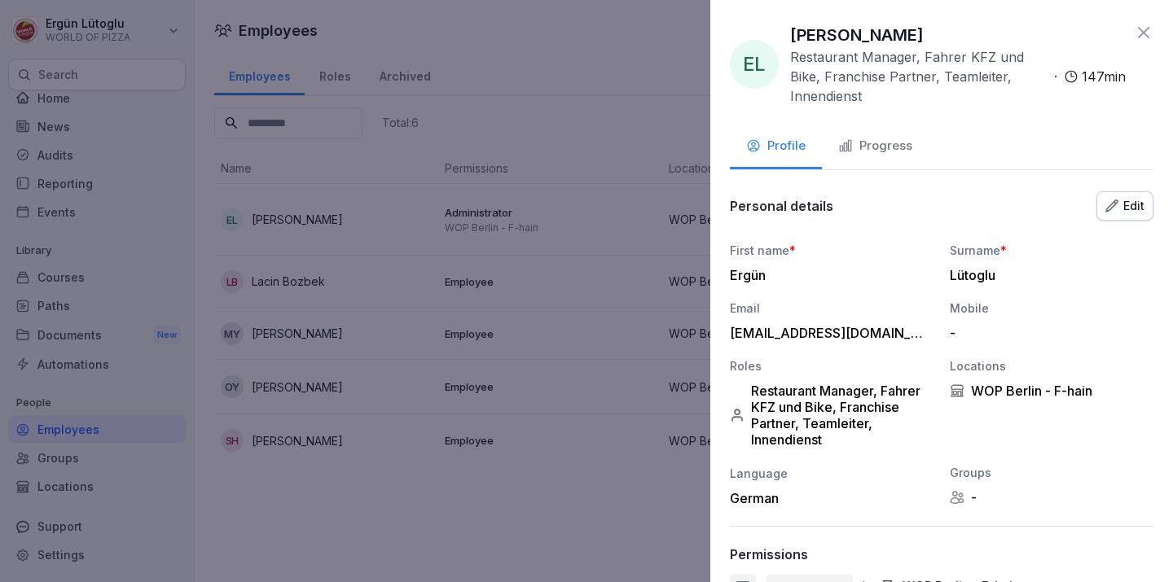
click at [879, 137] on div "Progress" at bounding box center [875, 146] width 74 height 19
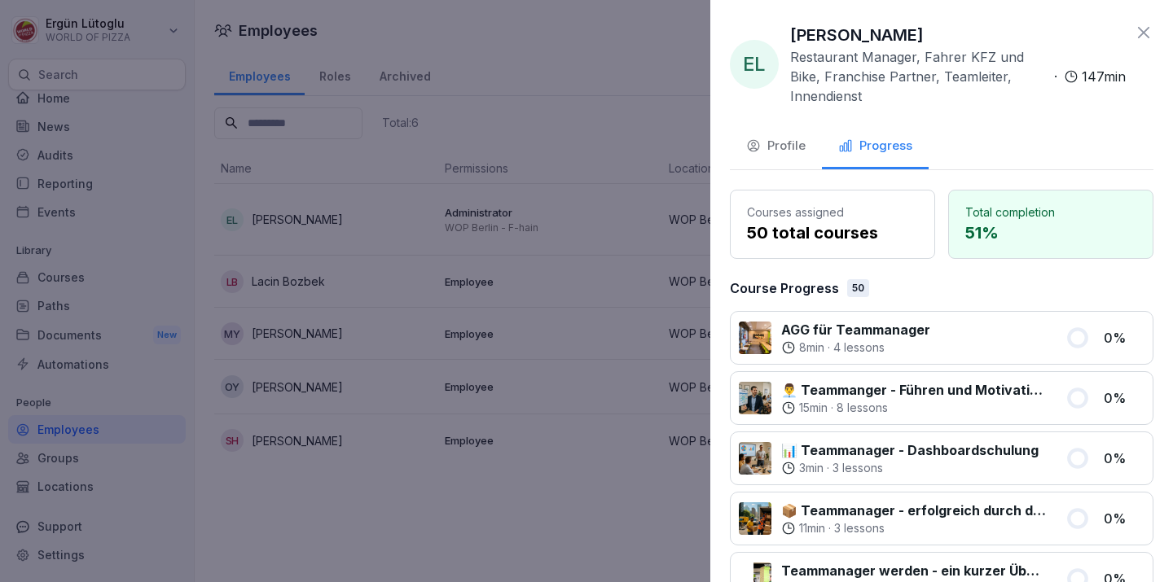
click at [1144, 28] on icon at bounding box center [1144, 33] width 20 height 20
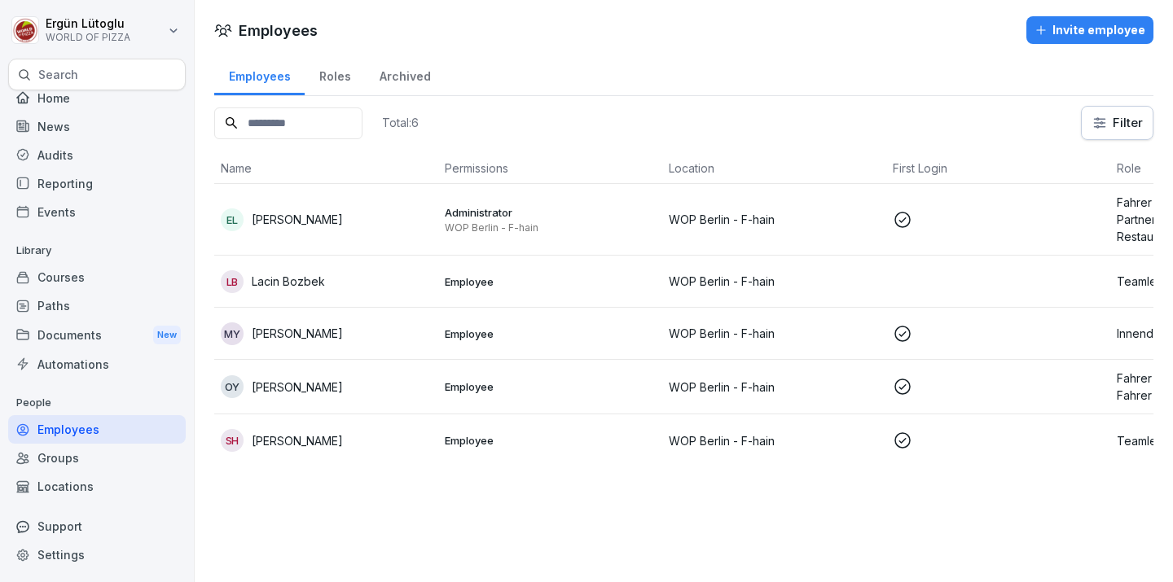
click at [468, 334] on p "Employee" at bounding box center [550, 334] width 211 height 15
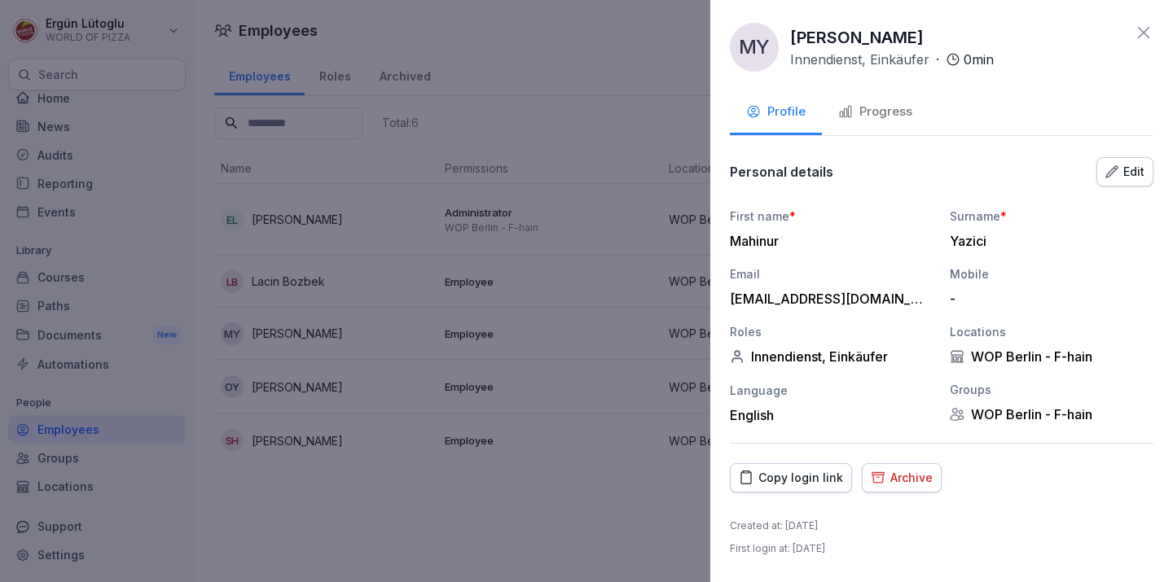
click at [432, 360] on div at bounding box center [586, 291] width 1173 height 582
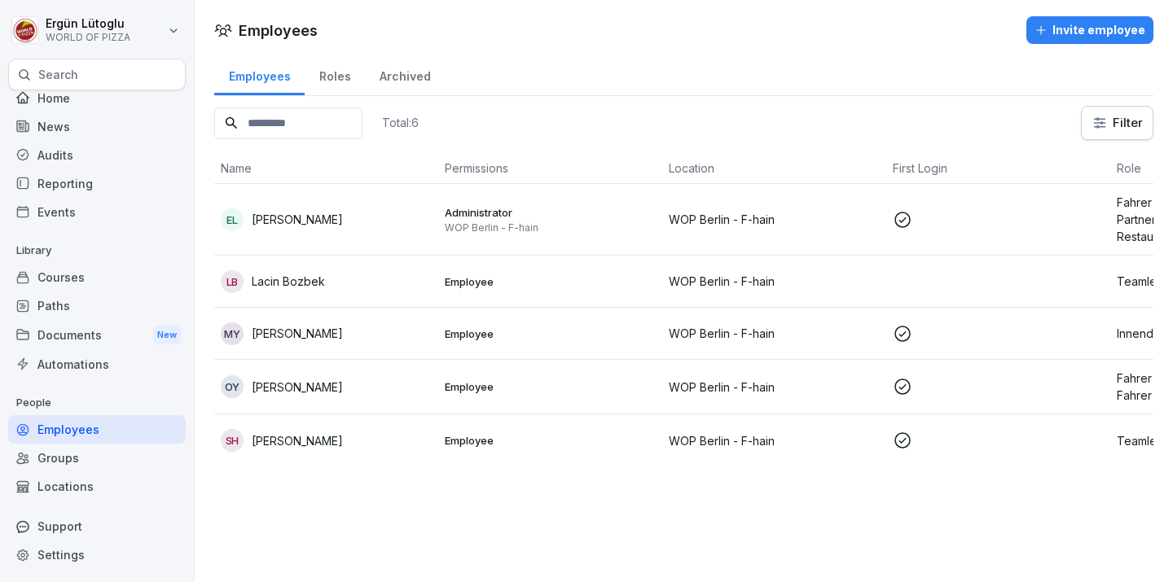
click at [438, 381] on td "Employee" at bounding box center [550, 387] width 224 height 55
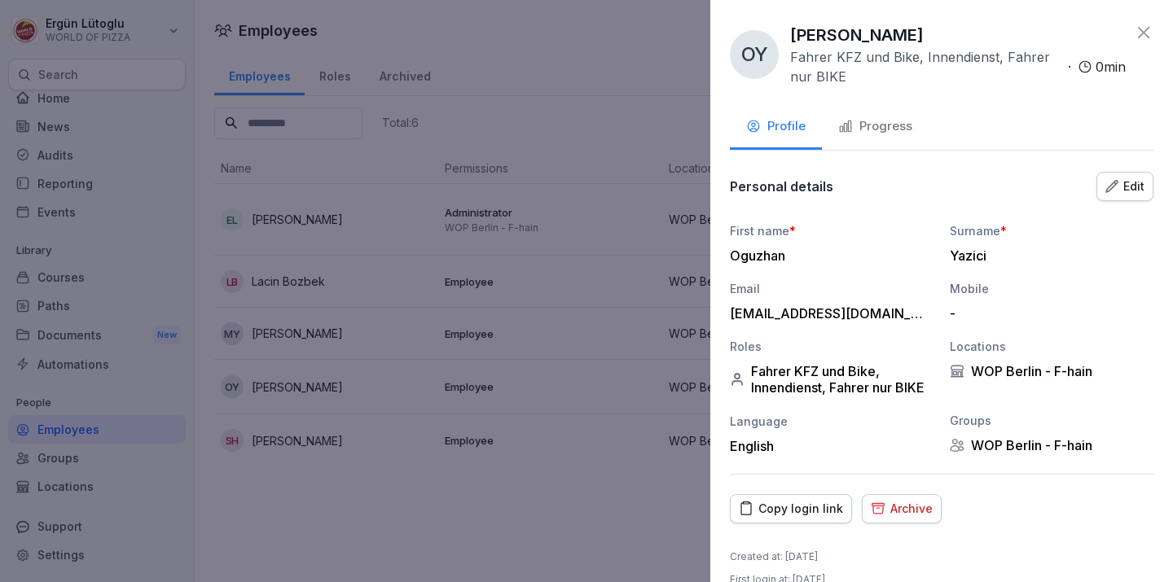
click at [835, 119] on button "Progress" at bounding box center [875, 128] width 107 height 44
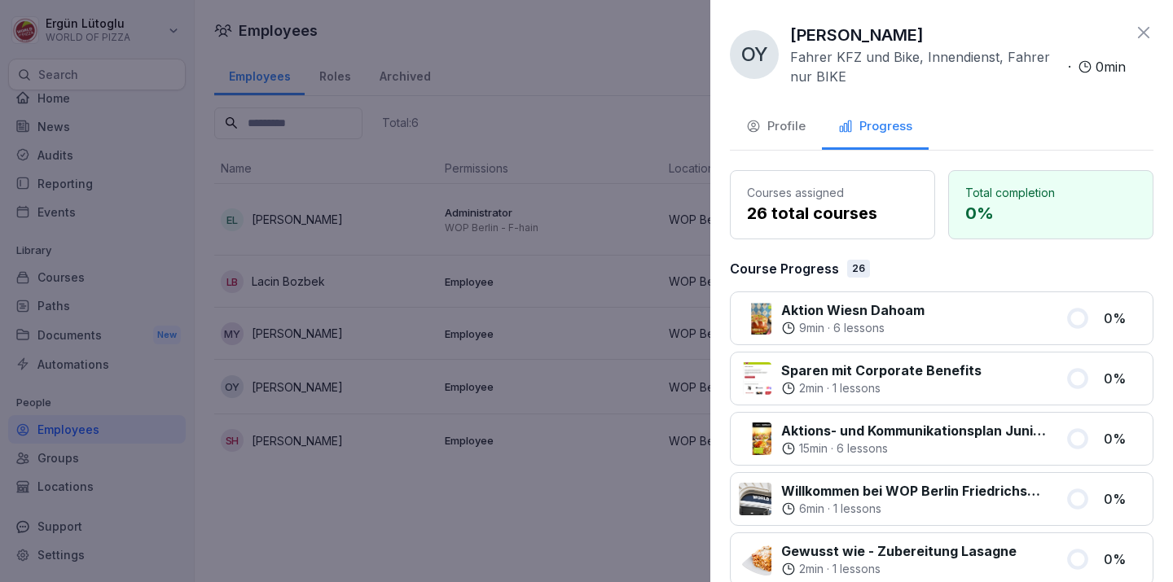
click at [846, 119] on icon "button" at bounding box center [845, 126] width 15 height 15
click at [1148, 36] on icon at bounding box center [1144, 33] width 20 height 20
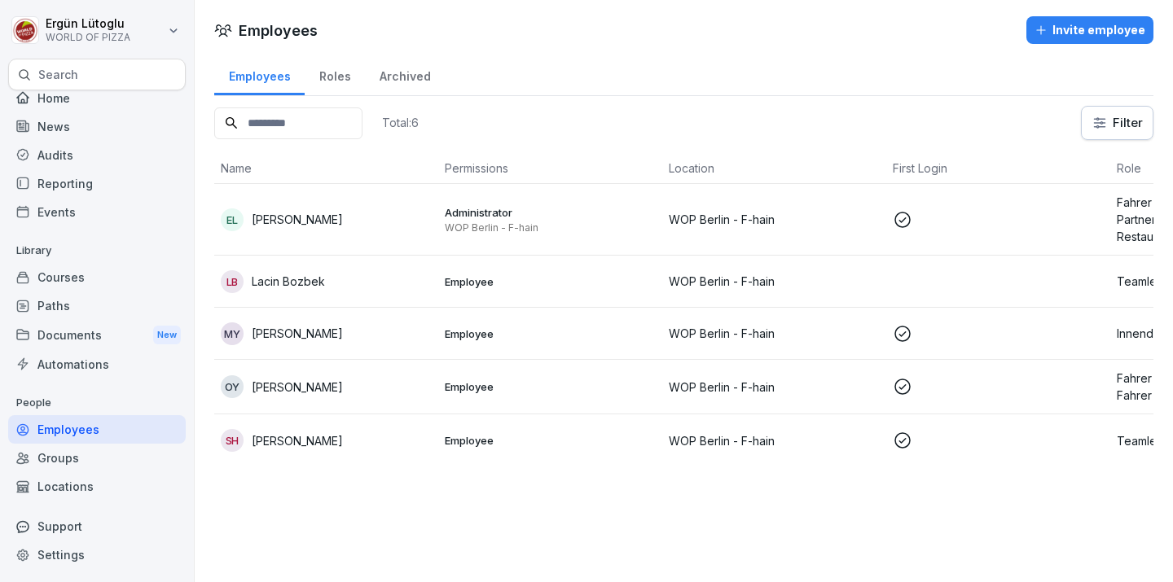
click at [469, 424] on td "Employee" at bounding box center [550, 441] width 224 height 52
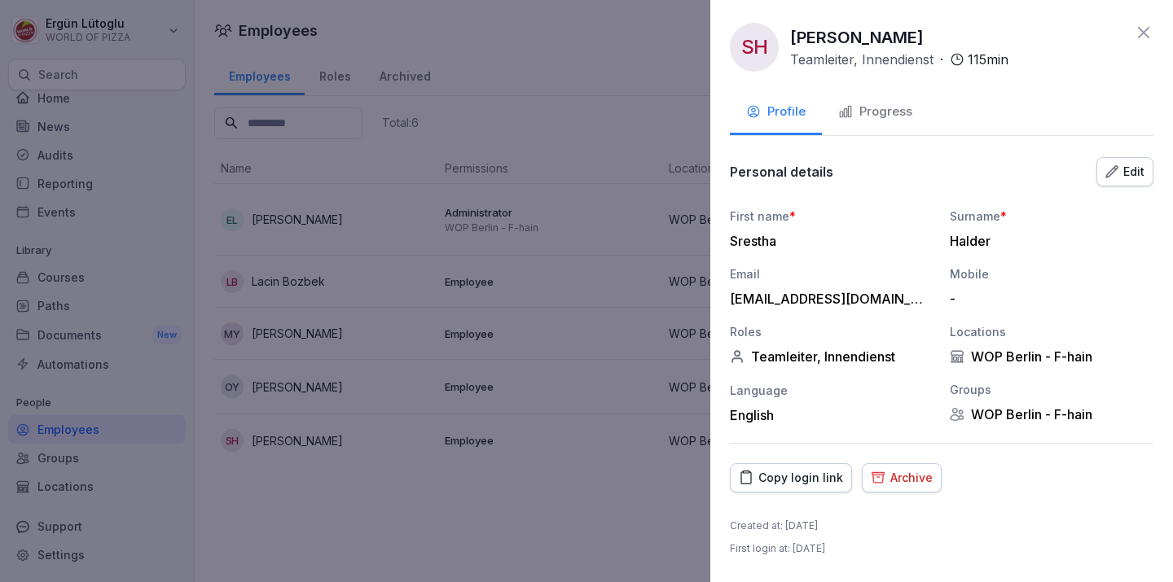
click at [911, 111] on button "Progress" at bounding box center [875, 113] width 107 height 44
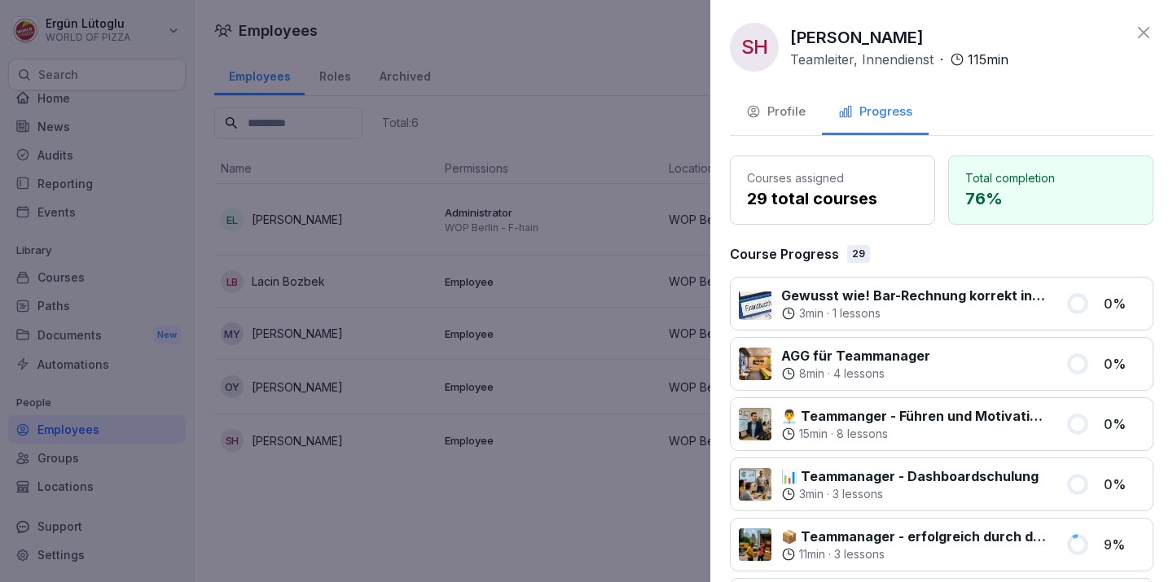
click at [1144, 38] on icon at bounding box center [1144, 33] width 20 height 20
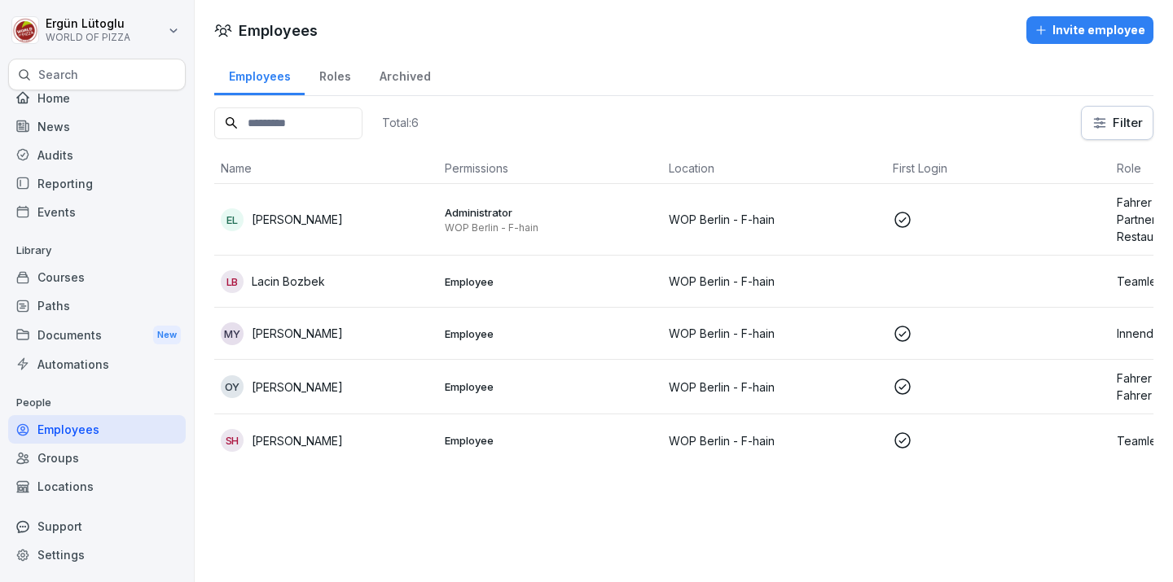
click at [324, 79] on div "Roles" at bounding box center [335, 75] width 60 height 42
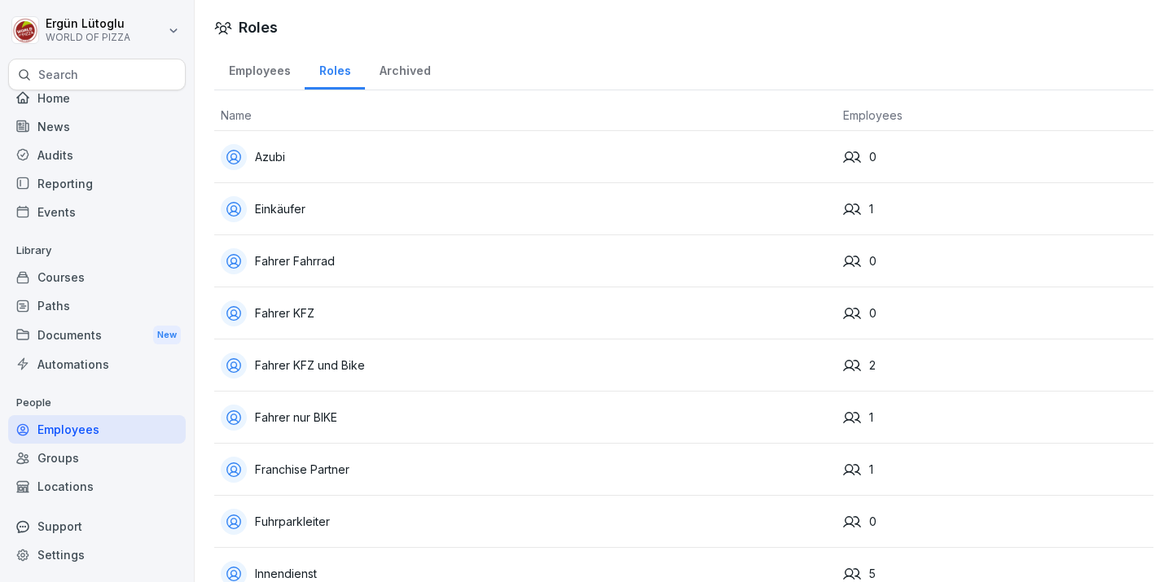
click at [273, 72] on div "Employees" at bounding box center [259, 69] width 90 height 42
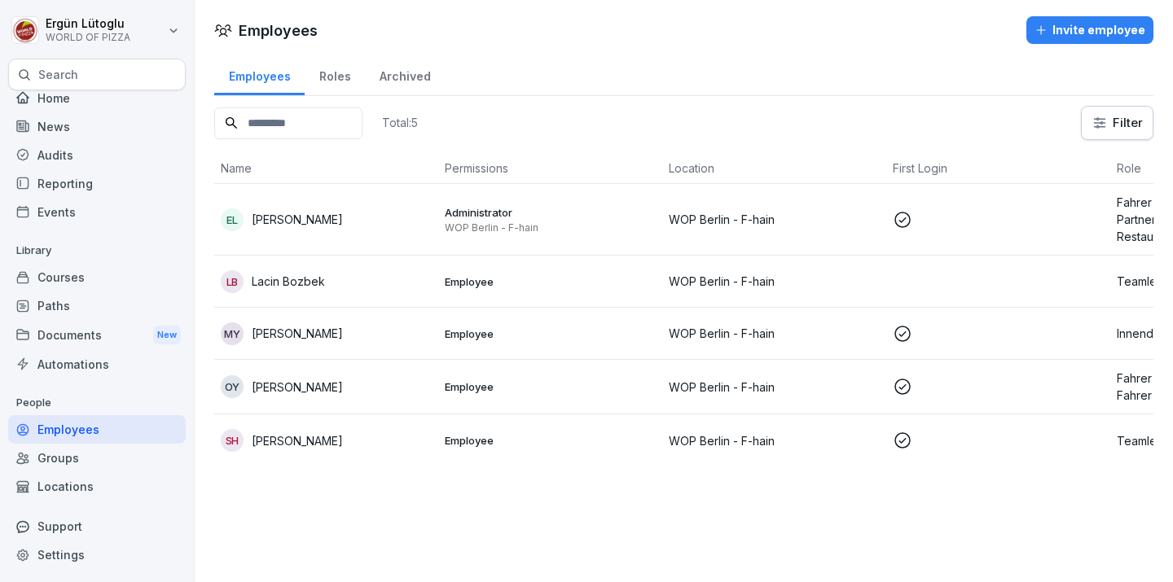
click at [327, 73] on div "Roles" at bounding box center [335, 75] width 60 height 42
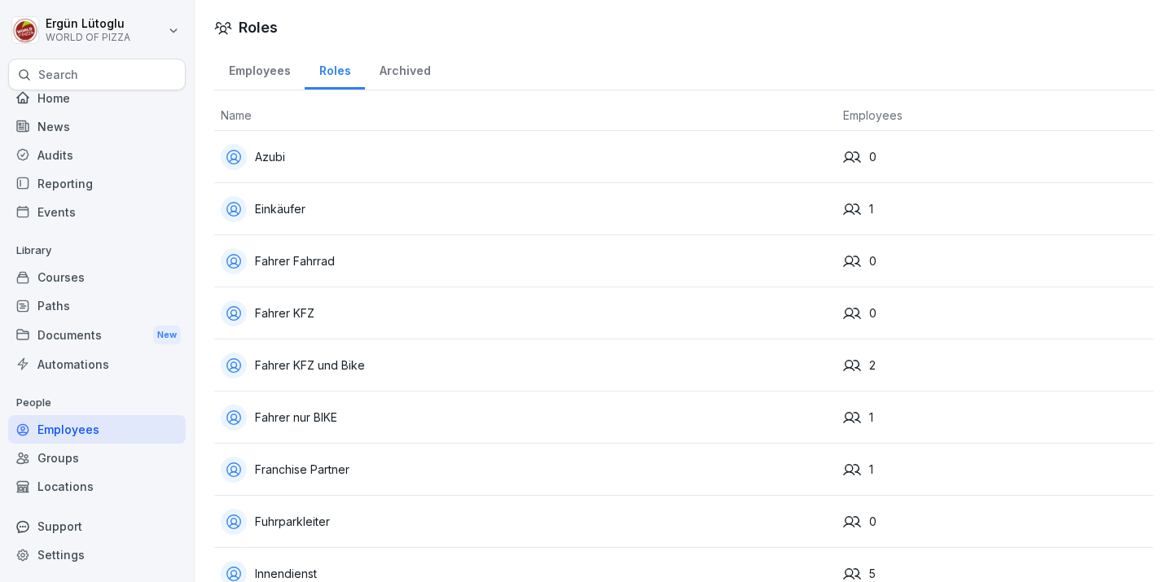
click at [255, 59] on div "Employees" at bounding box center [259, 69] width 90 height 42
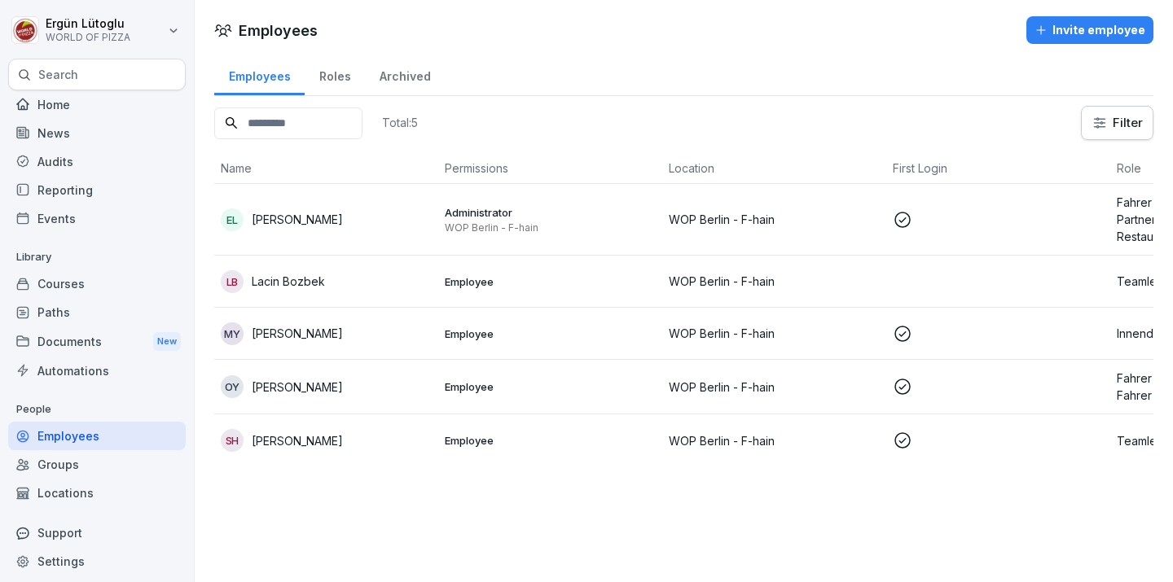
click at [83, 134] on div "News" at bounding box center [97, 133] width 178 height 29
click at [83, 152] on div "Audits" at bounding box center [97, 161] width 178 height 29
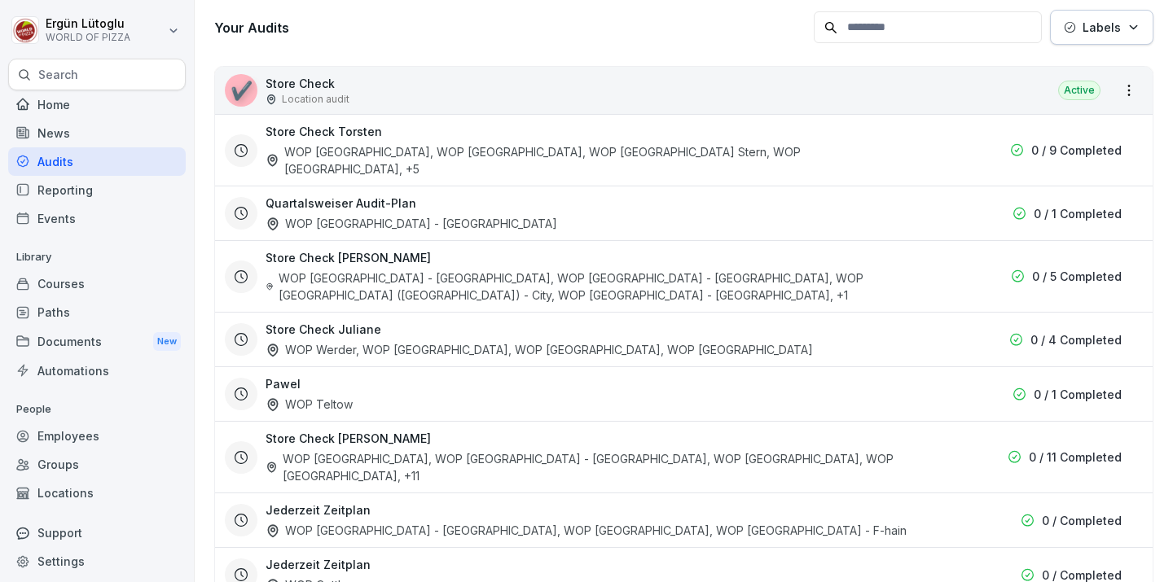
scroll to position [130, 0]
click at [788, 452] on div "WOP [GEOGRAPHIC_DATA], WOP [GEOGRAPHIC_DATA] - [GEOGRAPHIC_DATA], WOP [GEOGRAPH…" at bounding box center [592, 469] width 652 height 34
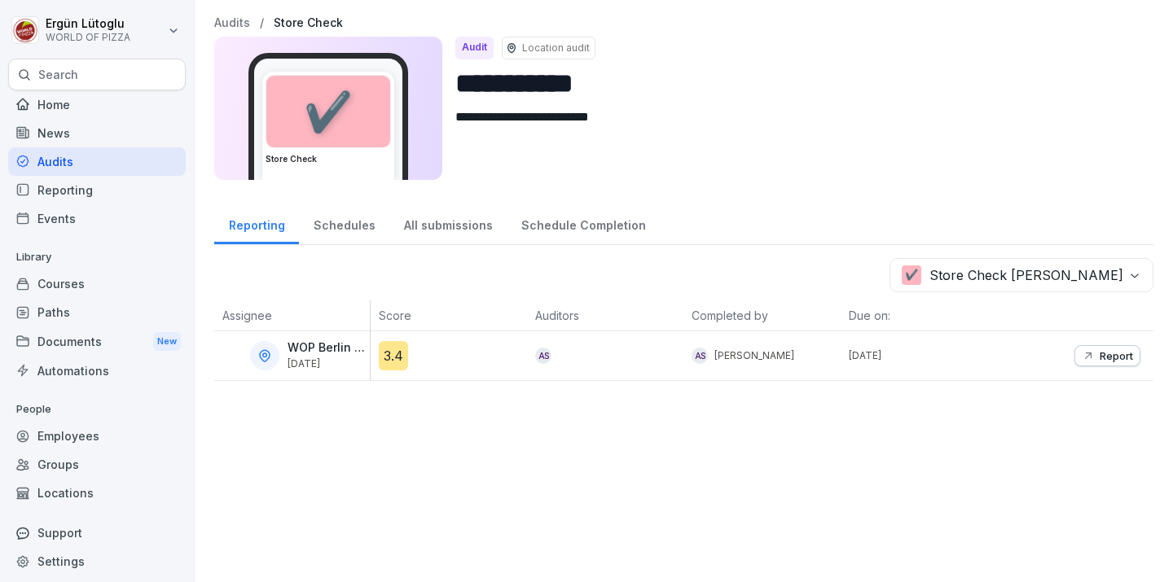
click at [323, 361] on p "[DATE]" at bounding box center [327, 363] width 79 height 11
click at [424, 229] on div "All submissions" at bounding box center [447, 224] width 117 height 42
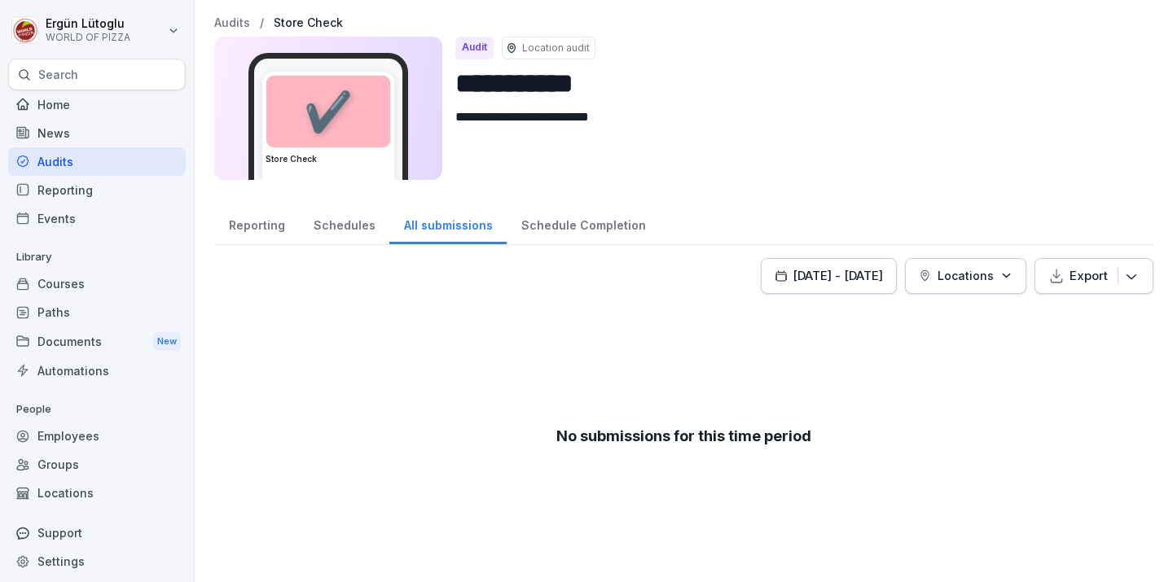
click at [339, 227] on div "Schedules" at bounding box center [344, 224] width 90 height 42
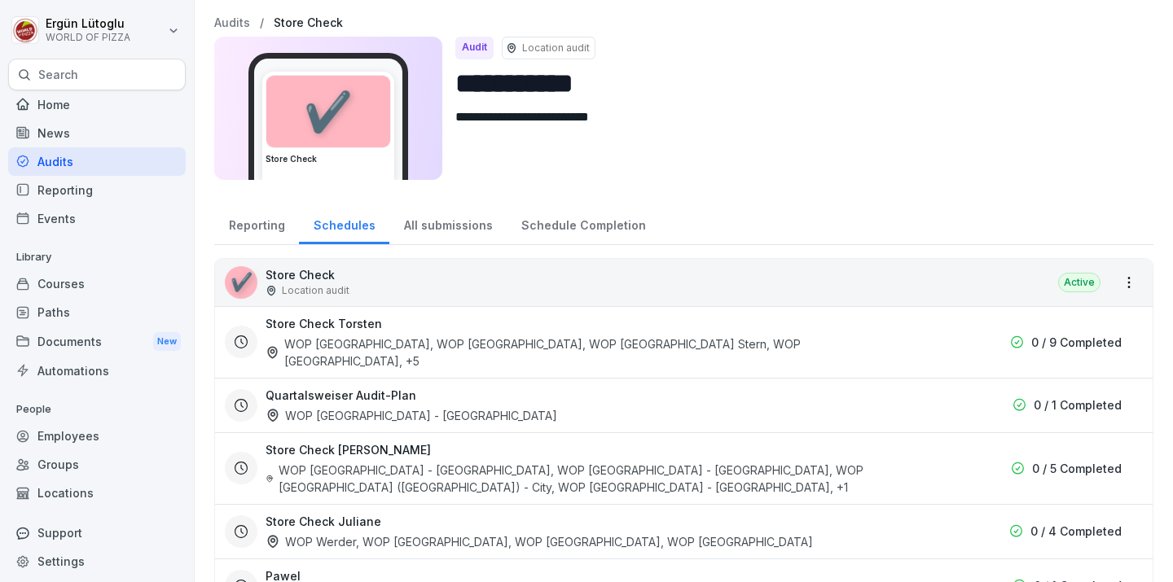
click at [271, 226] on div "Reporting" at bounding box center [256, 224] width 85 height 42
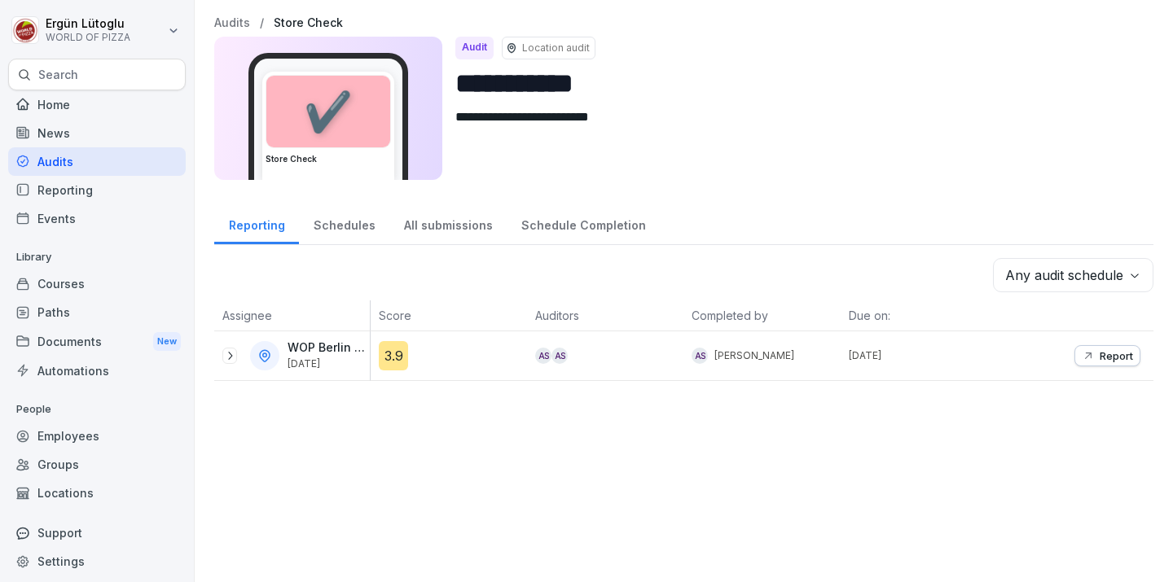
click at [394, 354] on div "3.9" at bounding box center [393, 355] width 29 height 29
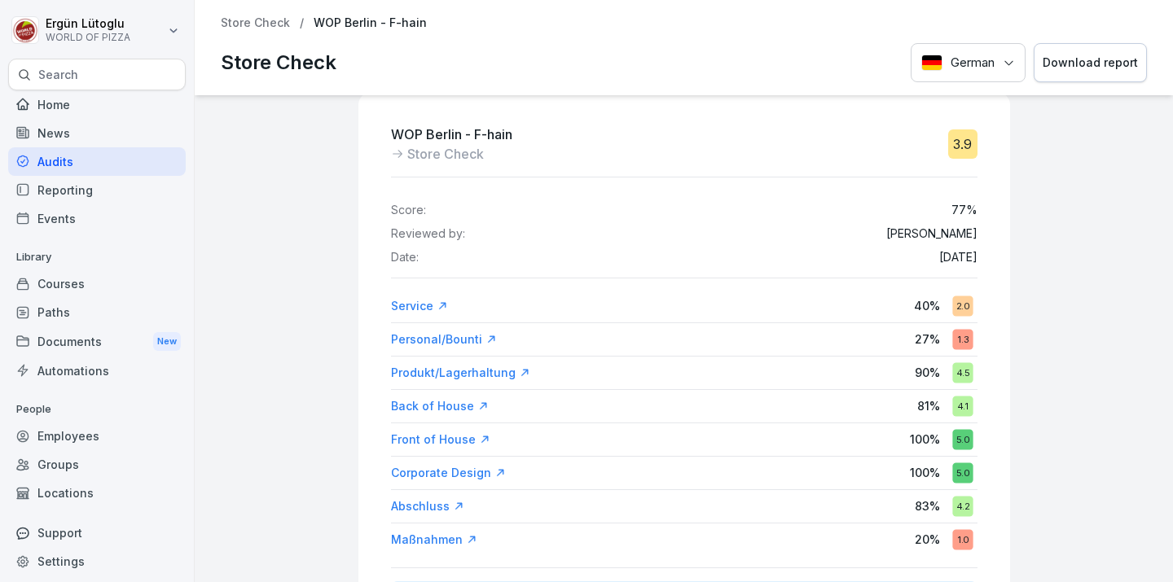
scroll to position [24, 0]
click at [443, 300] on icon at bounding box center [442, 305] width 11 height 11
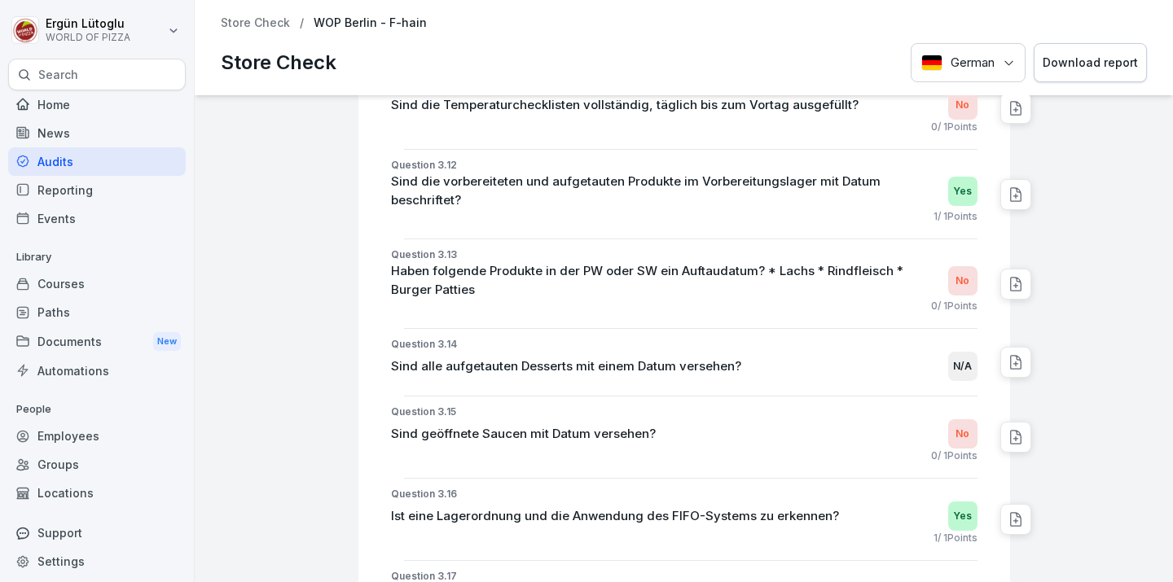
scroll to position [3325, 0]
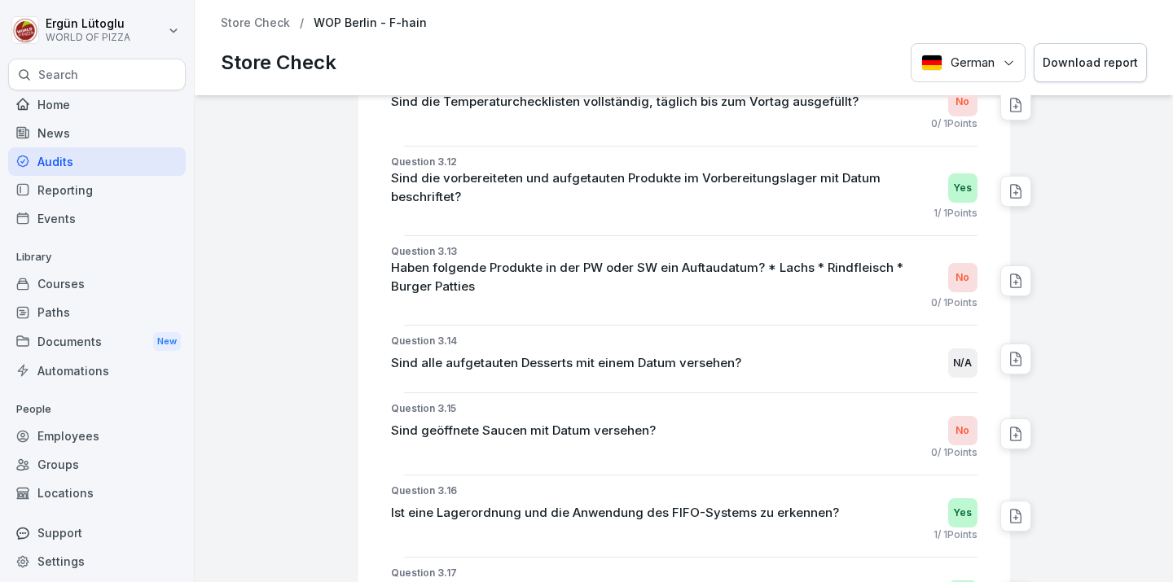
click at [98, 317] on div "Paths" at bounding box center [97, 312] width 178 height 29
